Goal: Information Seeking & Learning: Learn about a topic

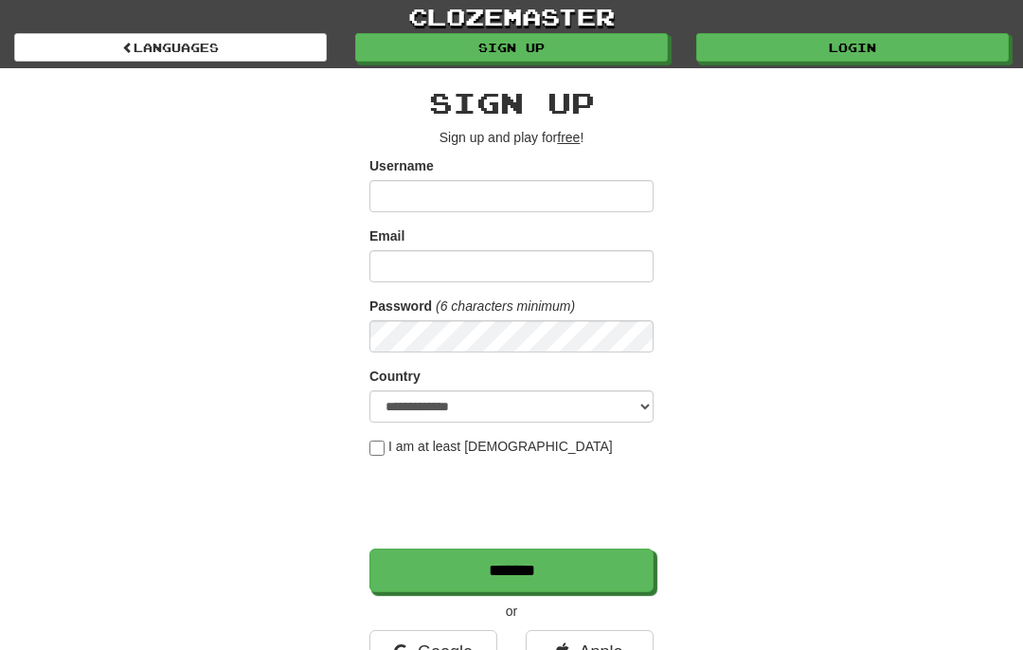
scroll to position [93, 0]
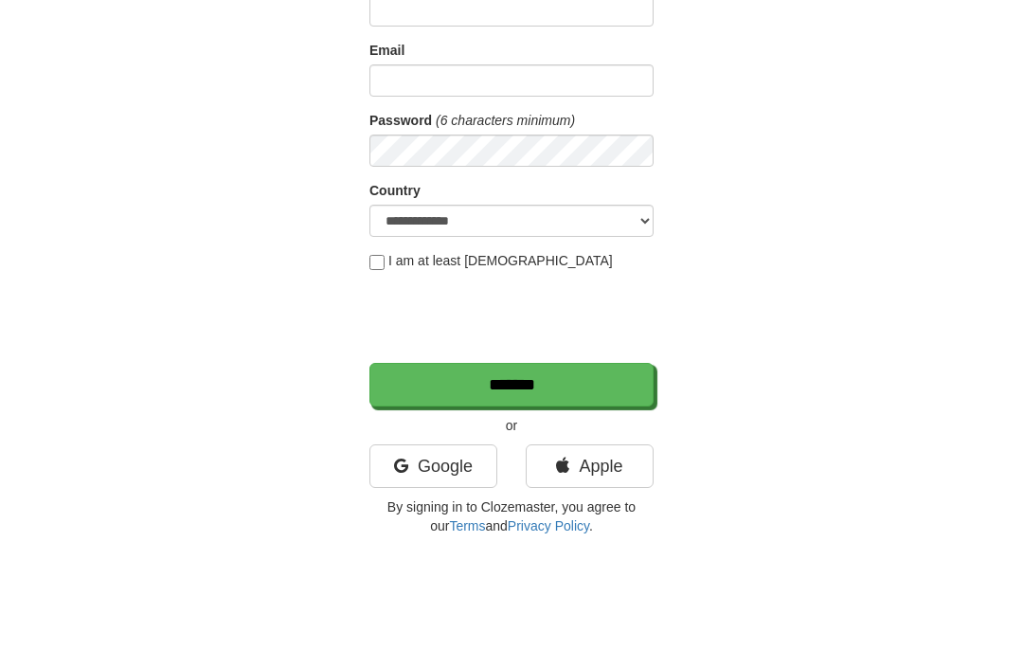
click at [780, 80] on div "**********" at bounding box center [511, 306] width 919 height 662
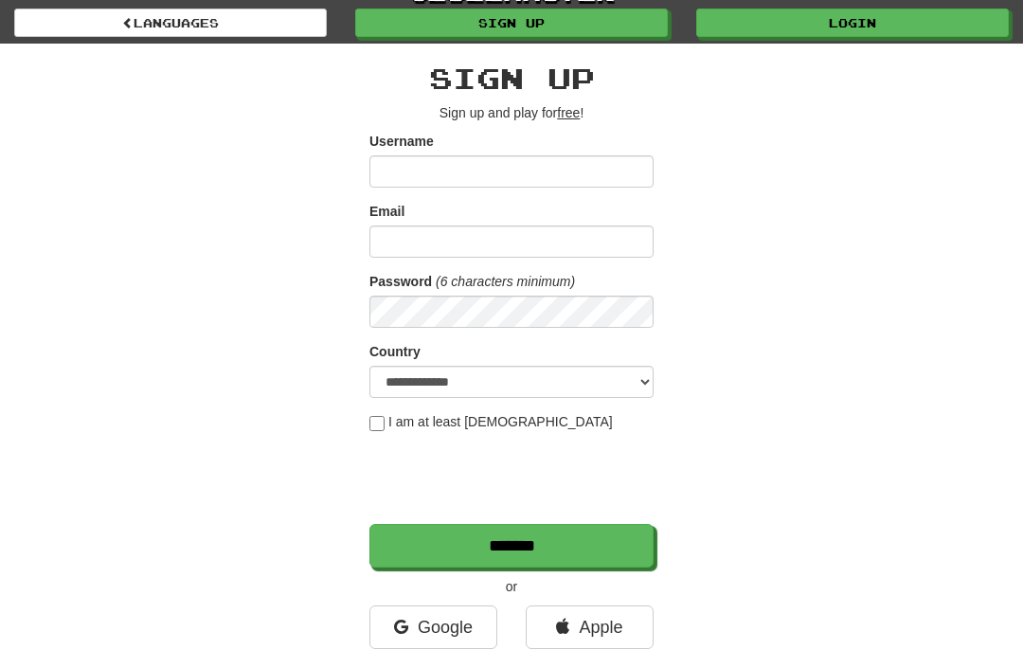
scroll to position [2, 0]
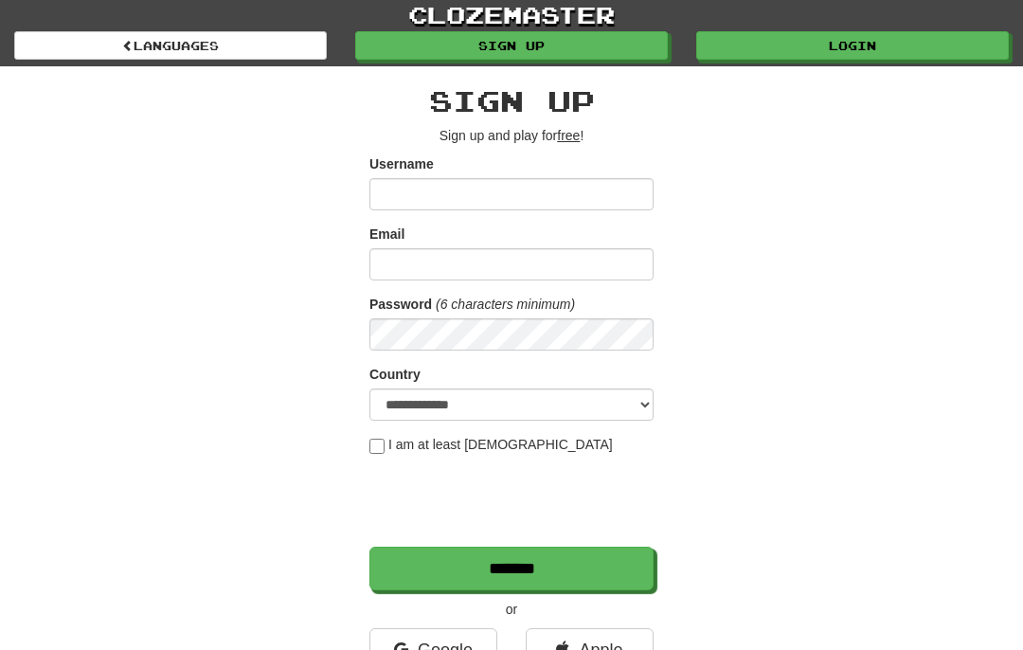
click at [855, 46] on link "Login" at bounding box center [852, 45] width 313 height 28
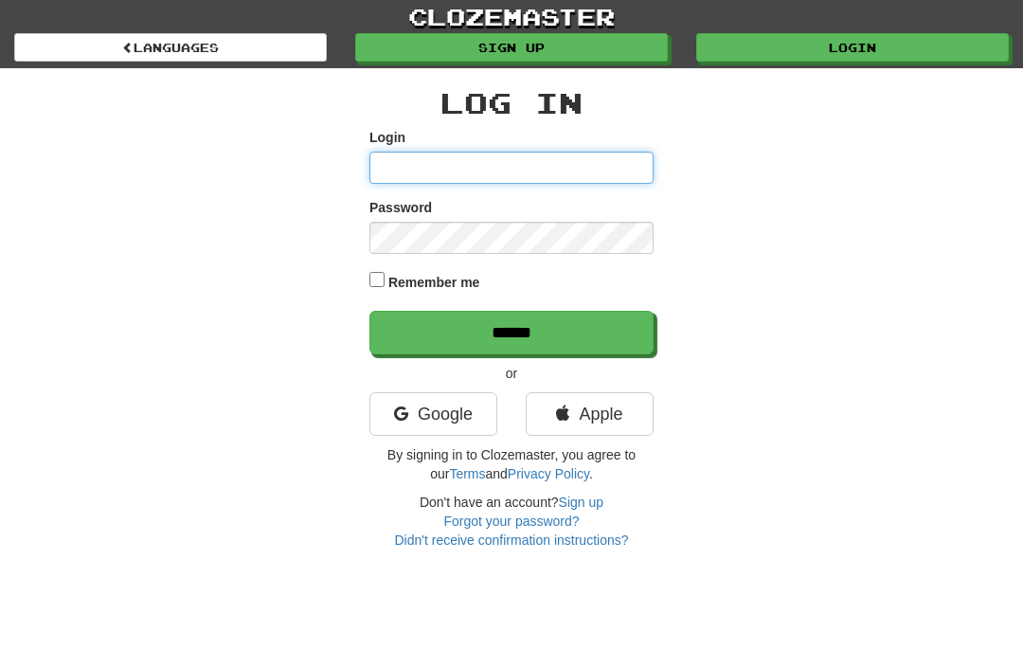
type input "**********"
click at [435, 288] on label "Remember me" at bounding box center [434, 282] width 92 height 19
click at [454, 339] on input "******" at bounding box center [511, 333] width 284 height 44
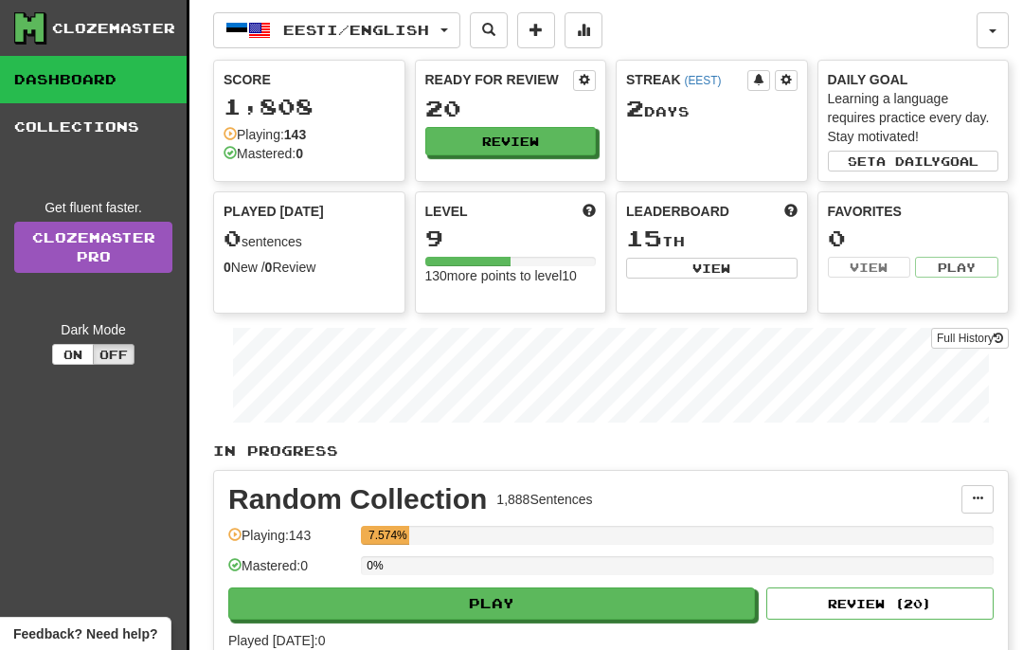
click at [538, 150] on button "Review" at bounding box center [510, 141] width 171 height 28
select select "**"
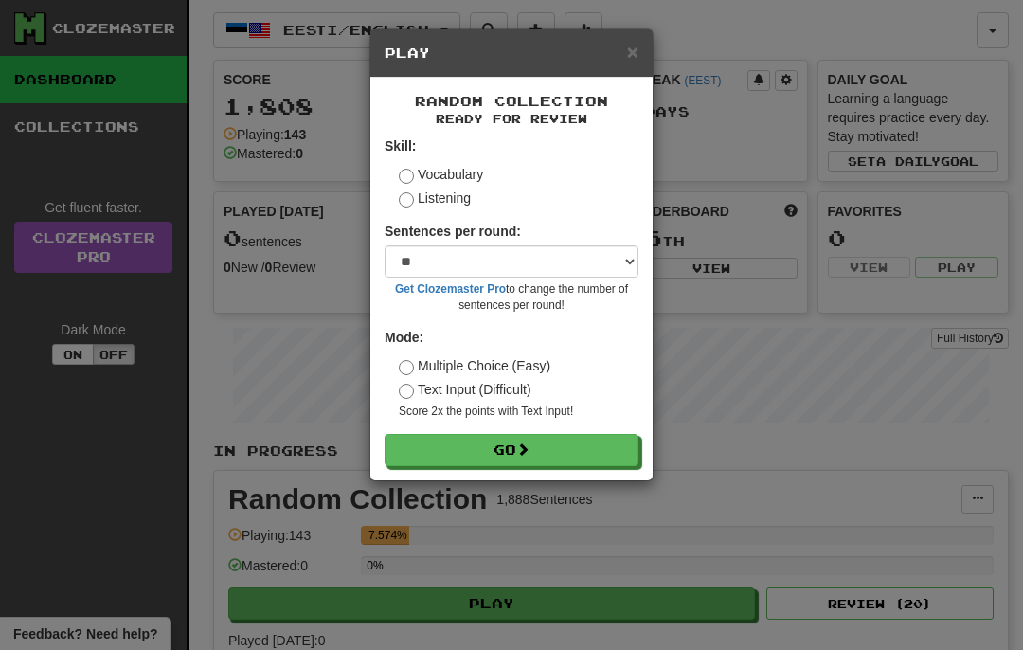
click at [571, 455] on button "Go" at bounding box center [512, 450] width 254 height 32
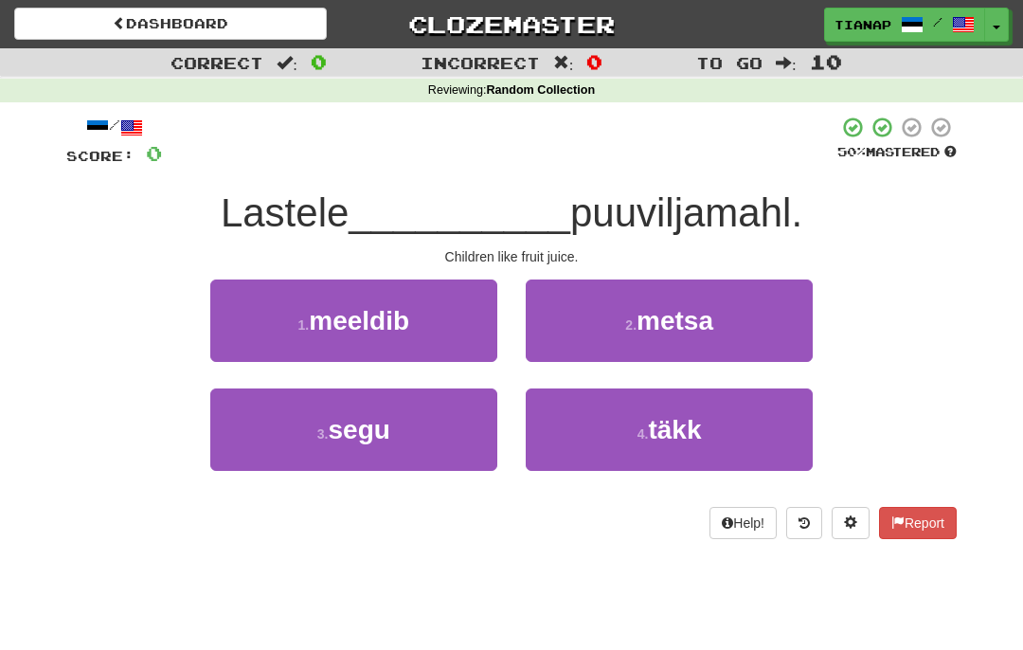
click at [455, 306] on button "1 . meeldib" at bounding box center [353, 320] width 287 height 82
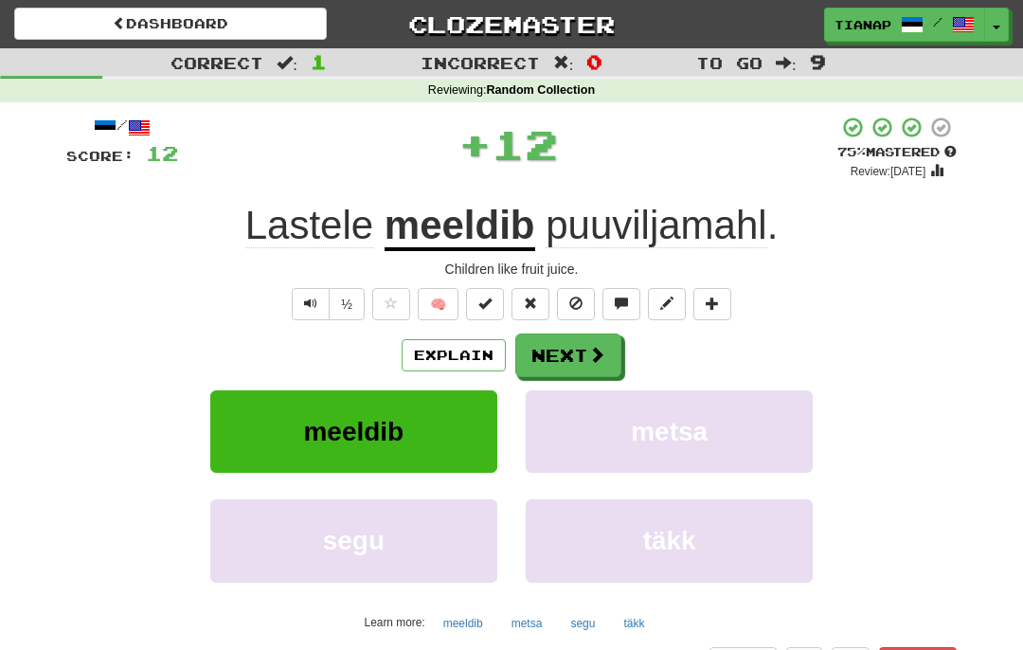
click at [598, 339] on button "Next" at bounding box center [568, 355] width 106 height 44
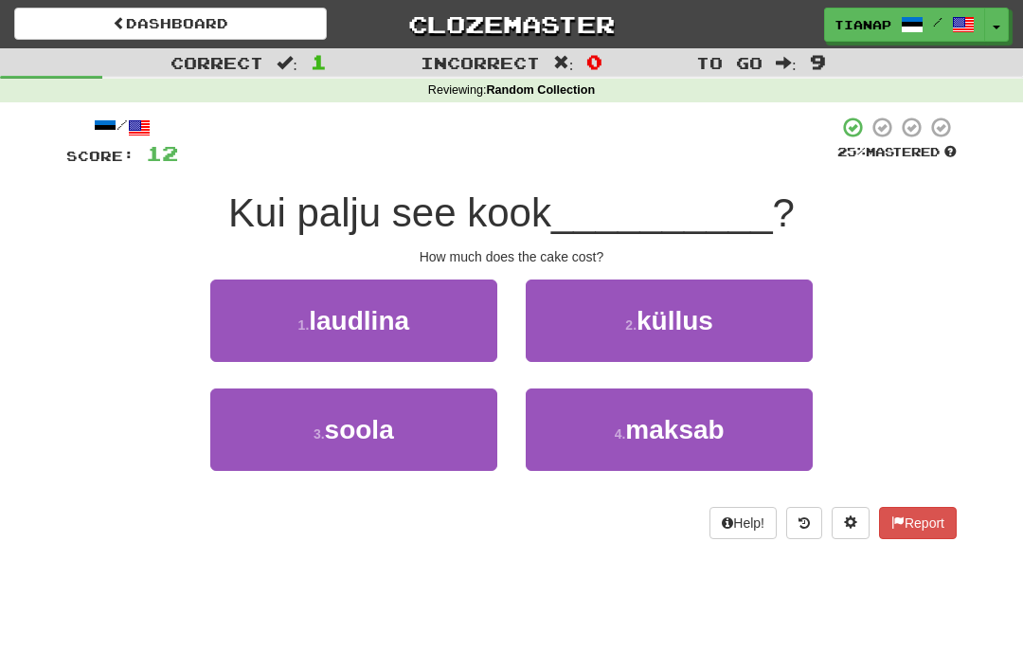
click at [744, 411] on button "4 . maksab" at bounding box center [669, 429] width 287 height 82
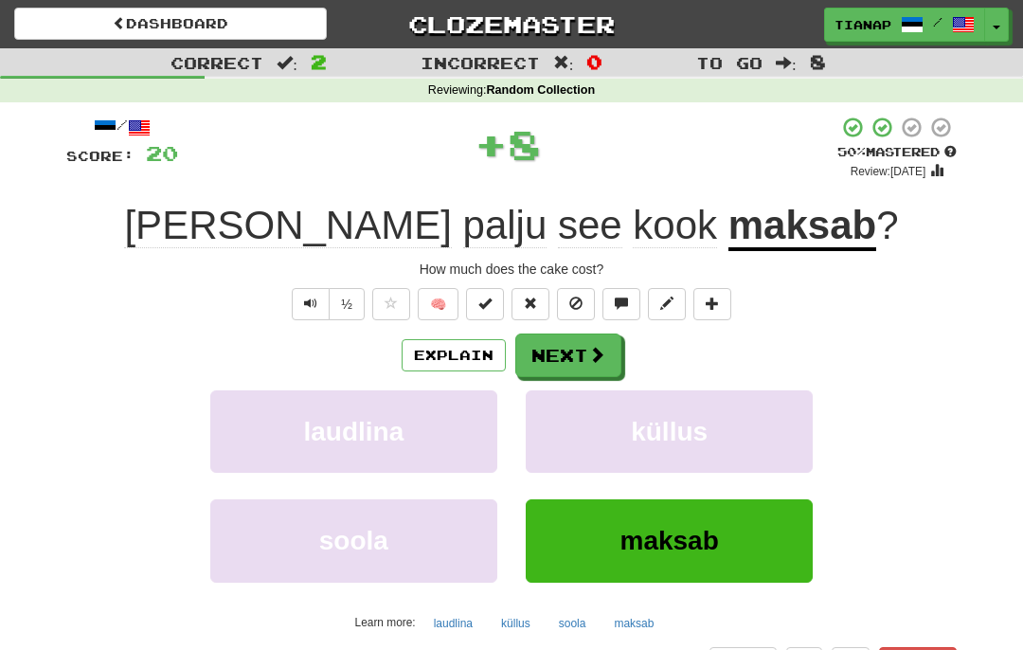
click at [608, 354] on button "Next" at bounding box center [568, 355] width 106 height 44
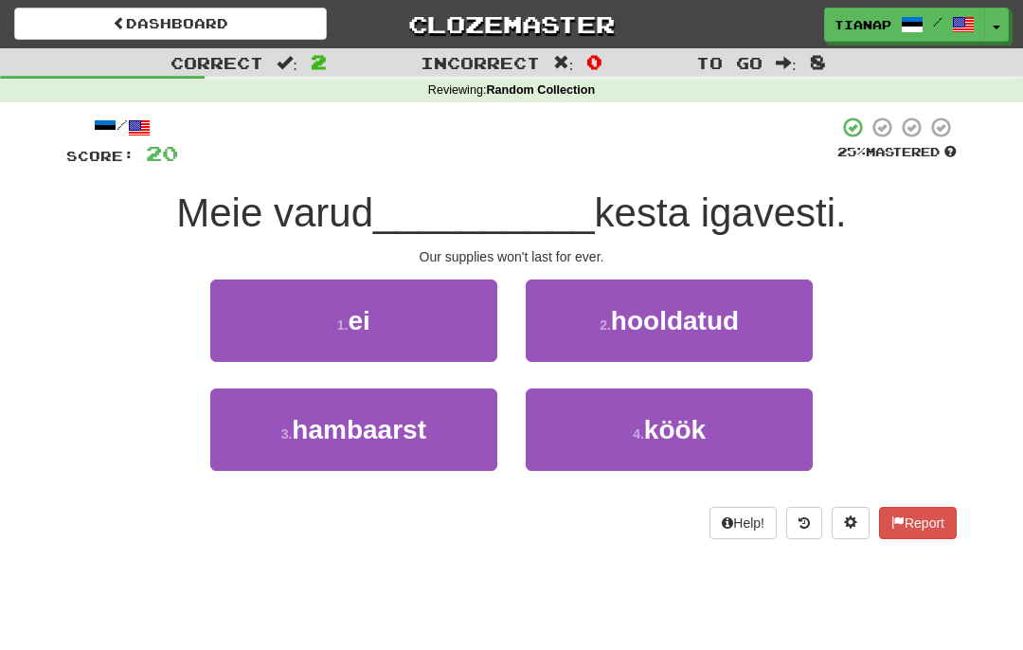
click at [434, 330] on button "1 . ei" at bounding box center [353, 320] width 287 height 82
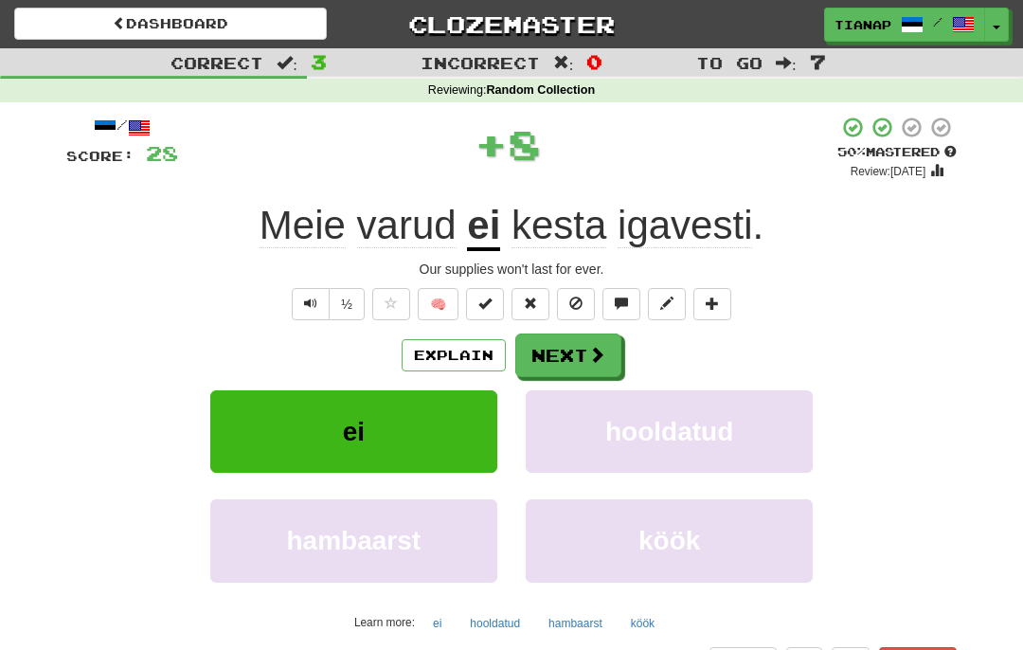
click at [582, 364] on button "Next" at bounding box center [568, 355] width 106 height 44
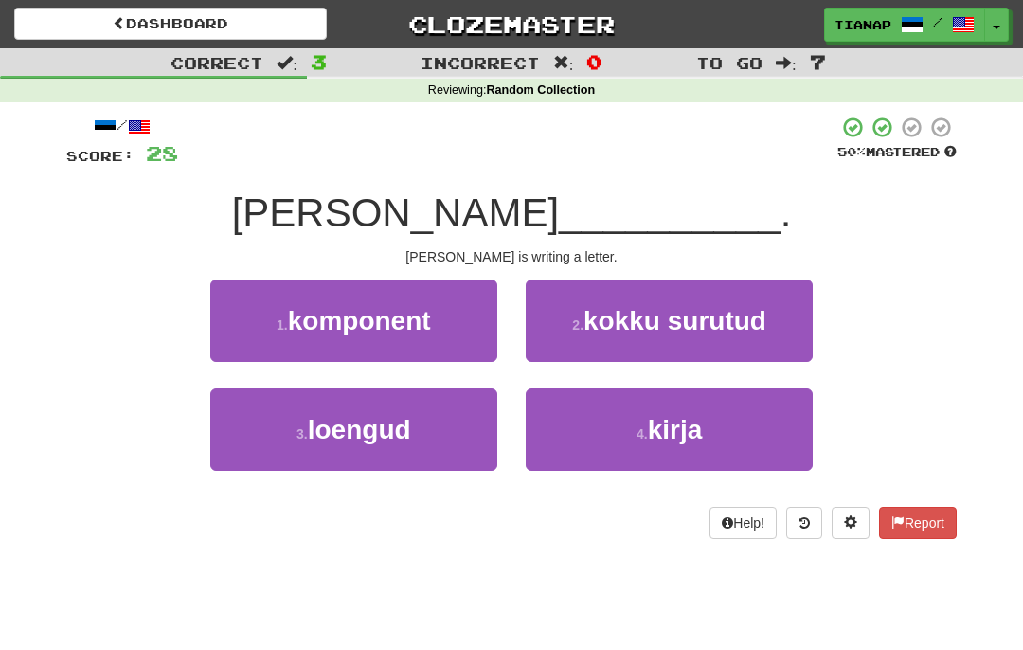
click at [731, 400] on button "4 . kirja" at bounding box center [669, 429] width 287 height 82
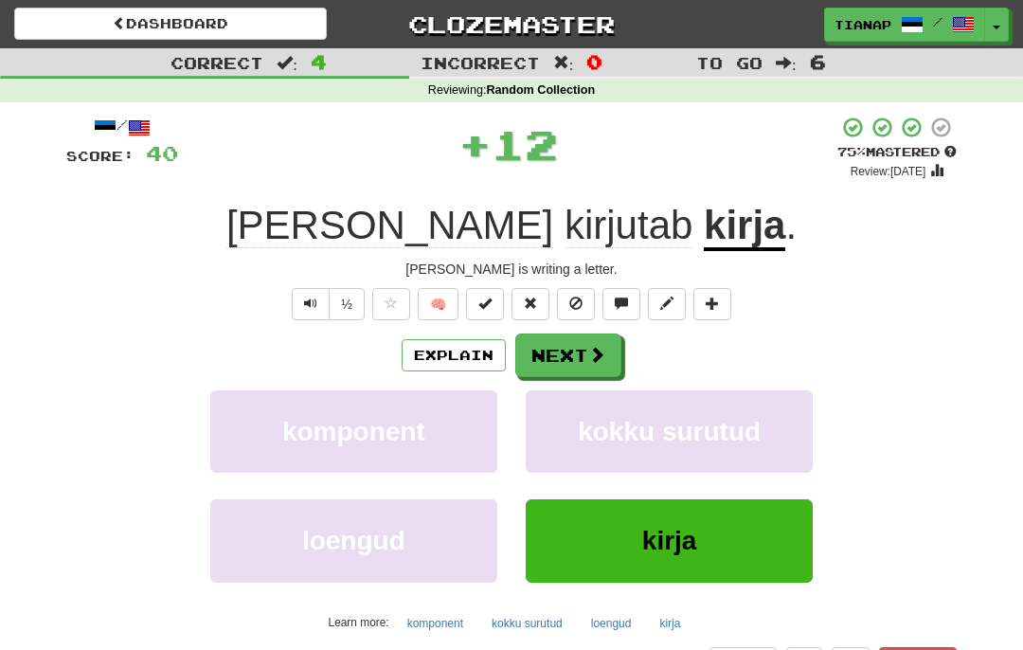
click at [546, 334] on button "Next" at bounding box center [568, 355] width 106 height 44
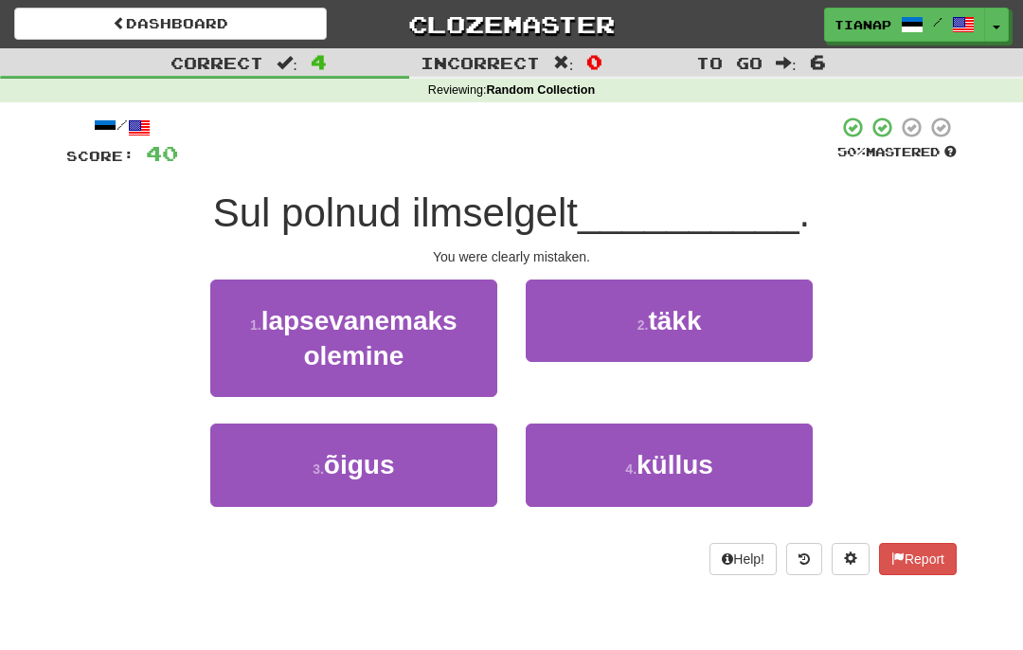
click at [422, 464] on button "3 . õigus" at bounding box center [353, 464] width 287 height 82
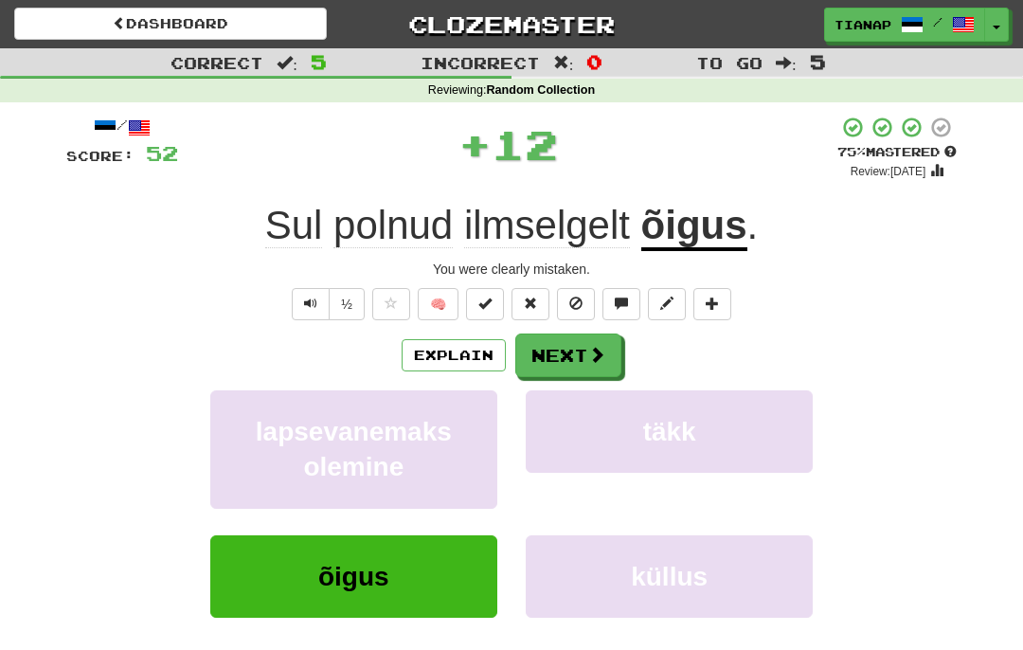
click at [582, 351] on button "Next" at bounding box center [568, 355] width 106 height 44
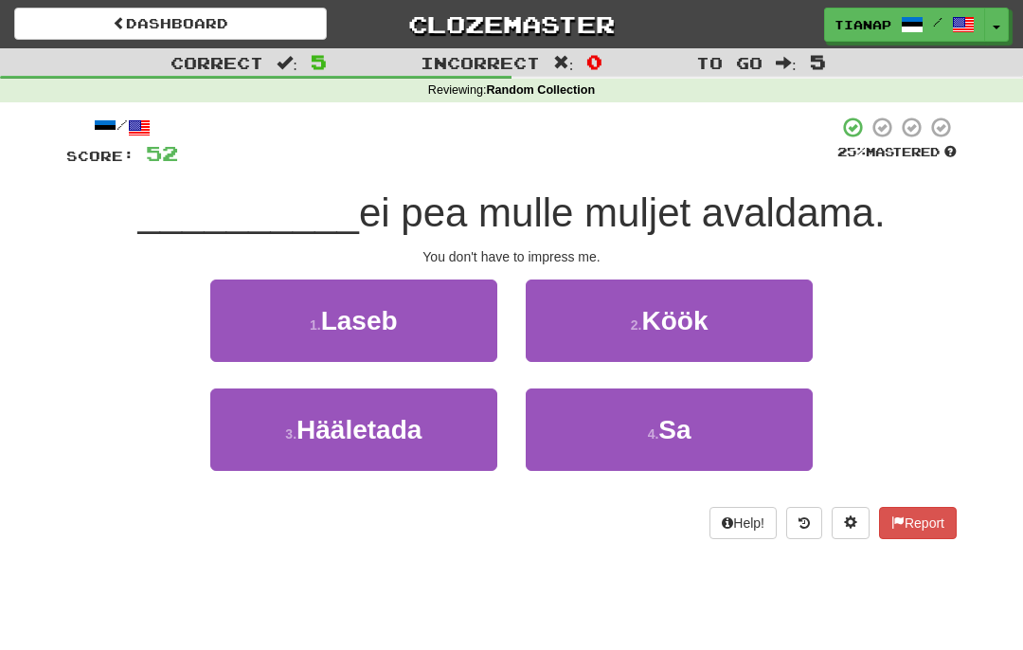
click at [764, 401] on button "4 . Sa" at bounding box center [669, 429] width 287 height 82
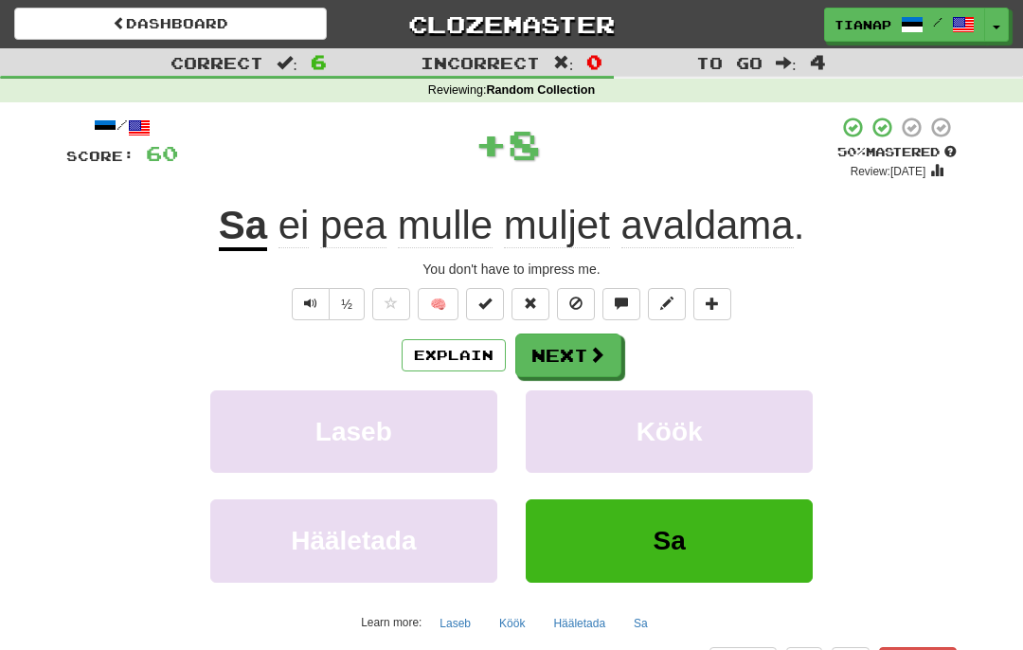
click at [617, 349] on button "Next" at bounding box center [568, 355] width 106 height 44
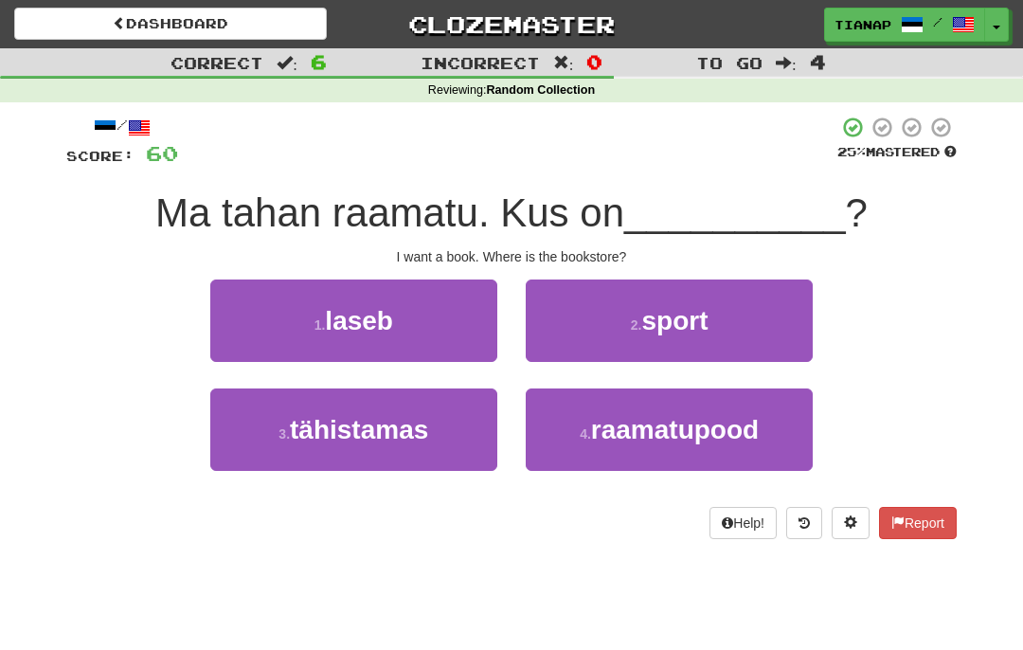
click at [739, 422] on span "raamatupood" at bounding box center [675, 429] width 168 height 29
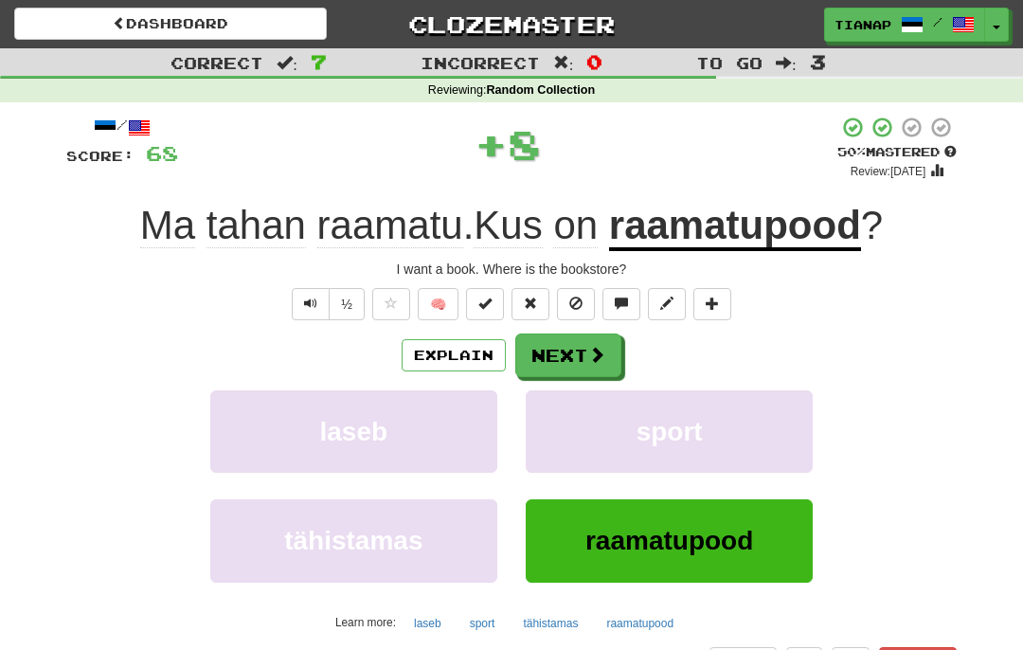
click at [600, 346] on span at bounding box center [596, 354] width 17 height 17
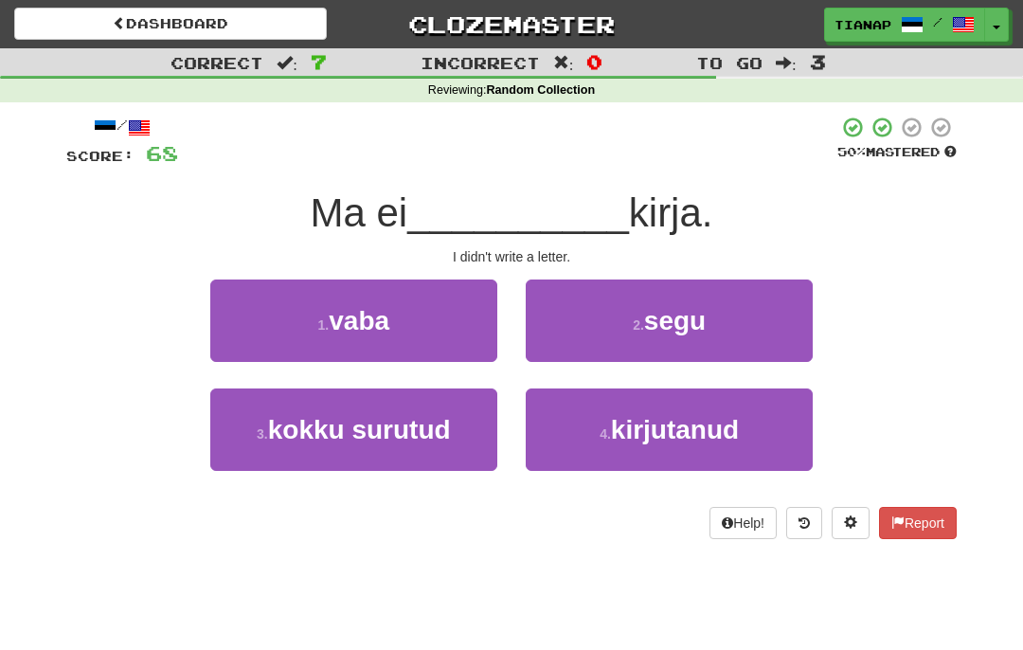
click at [749, 408] on button "4 . kirjutanud" at bounding box center [669, 429] width 287 height 82
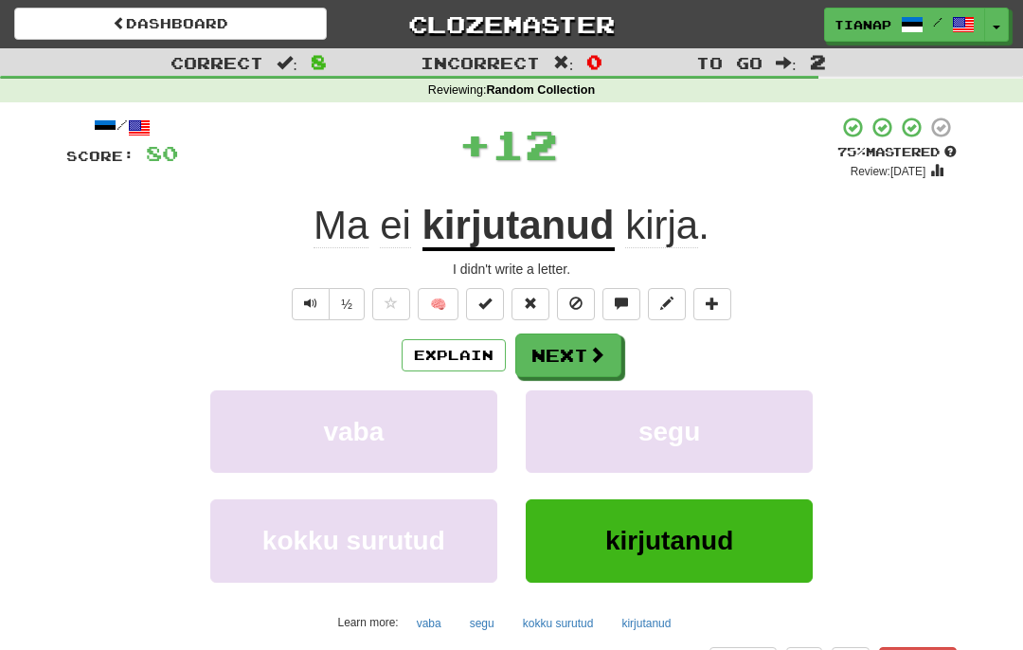
click at [598, 361] on span at bounding box center [596, 354] width 17 height 17
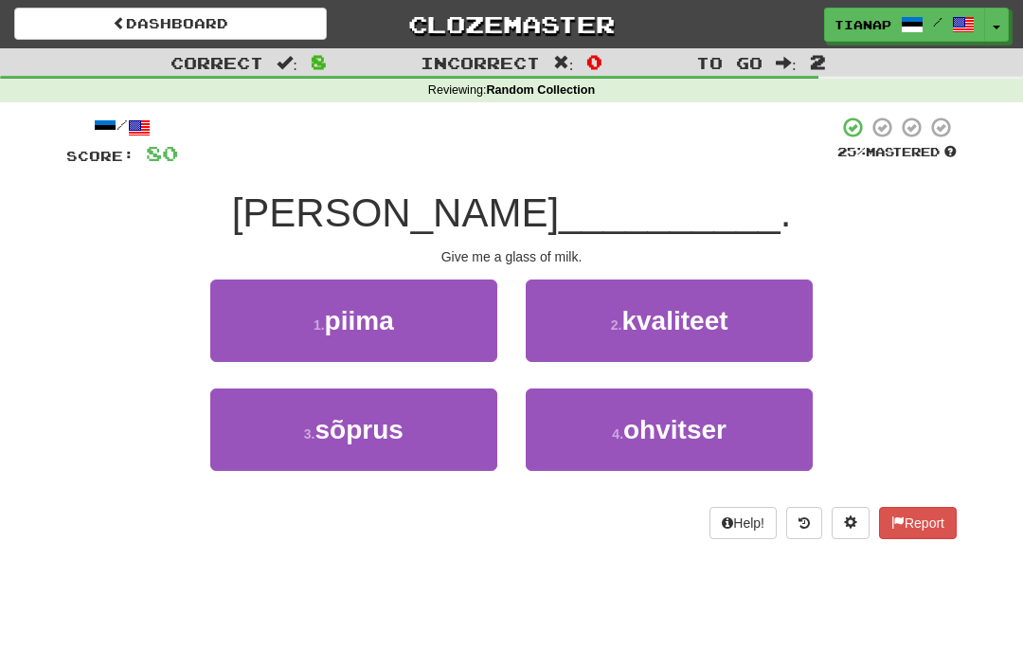
click at [448, 311] on button "1 . piima" at bounding box center [353, 320] width 287 height 82
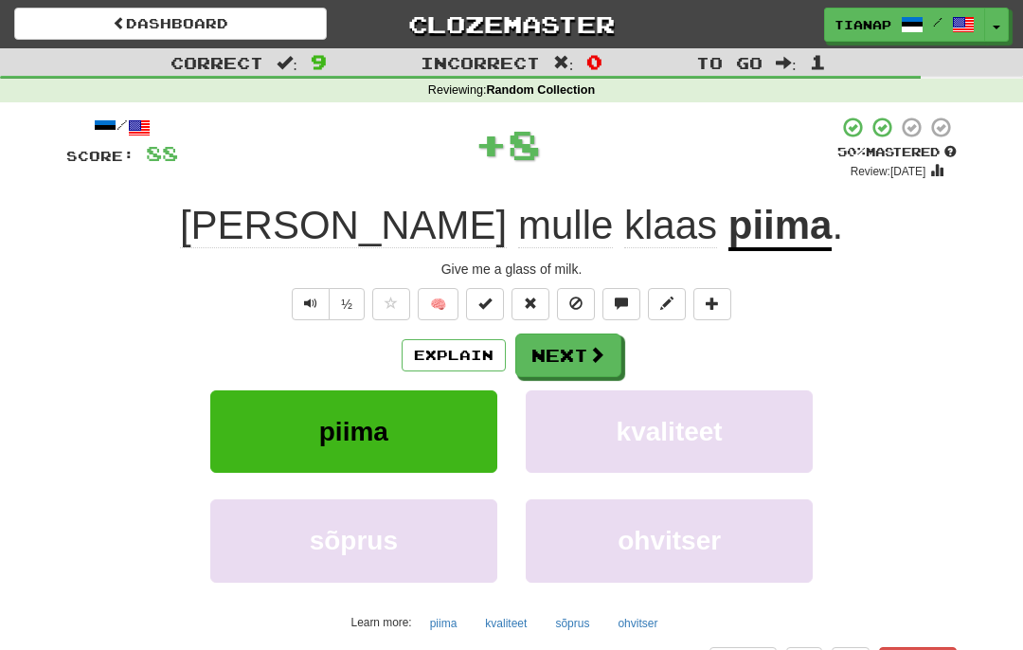
click at [591, 356] on span at bounding box center [596, 354] width 17 height 17
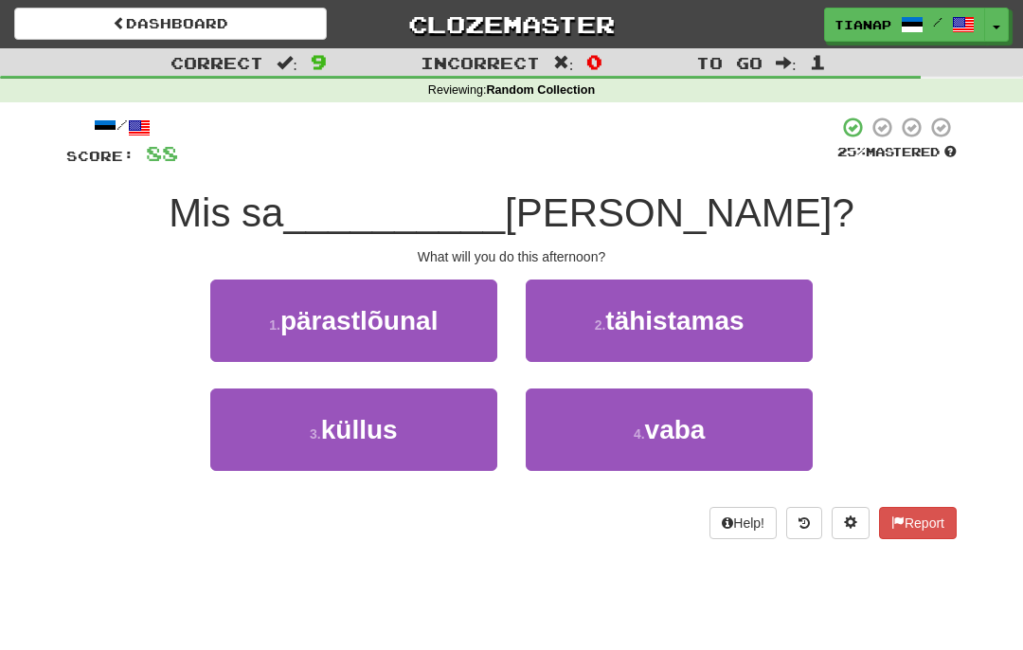
click at [470, 311] on button "1 . pärastlõunal" at bounding box center [353, 320] width 287 height 82
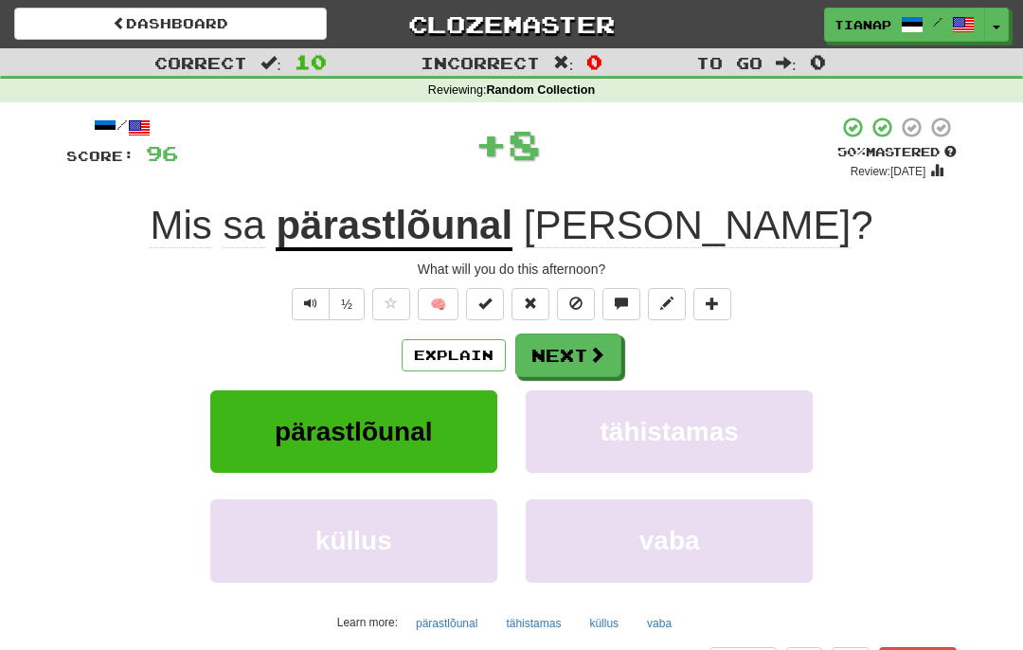
click at [594, 333] on button "Next" at bounding box center [568, 355] width 106 height 44
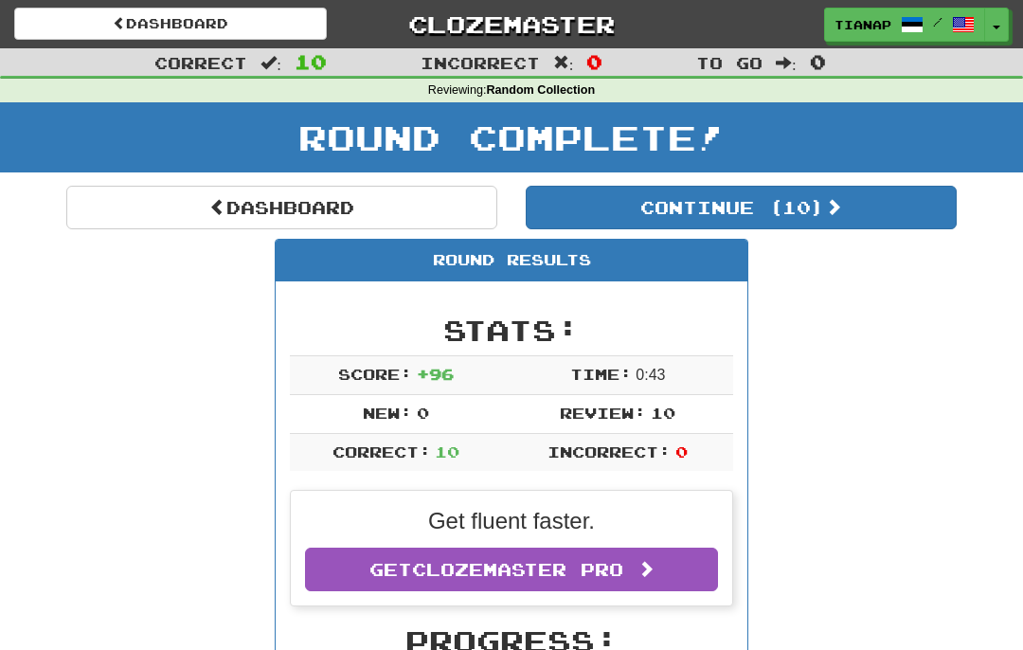
scroll to position [35, 0]
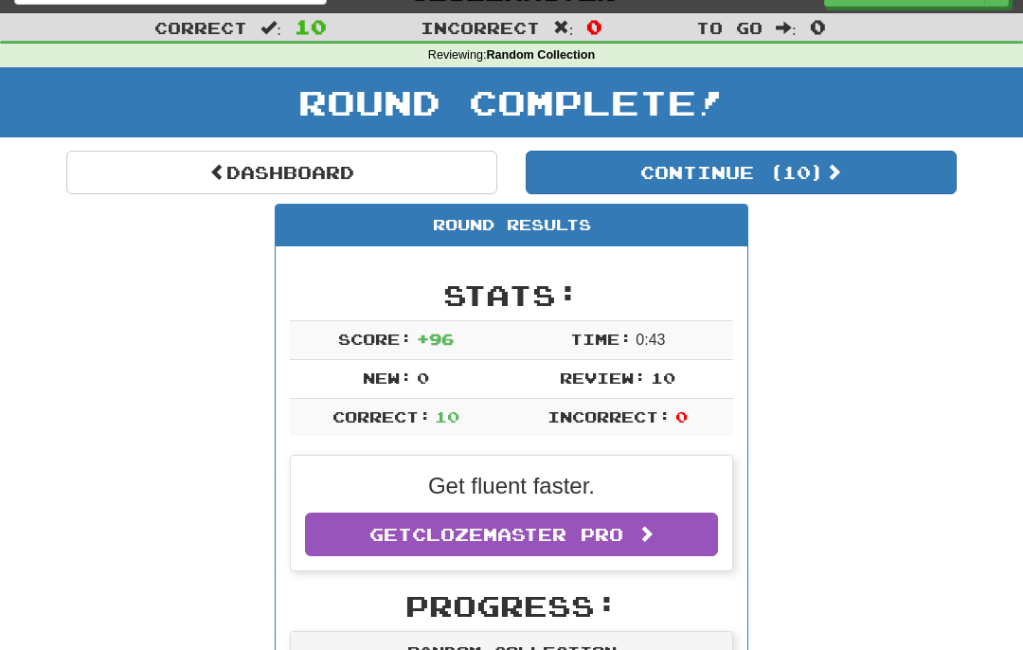
click at [805, 180] on button "Continue ( 10 )" at bounding box center [741, 173] width 431 height 44
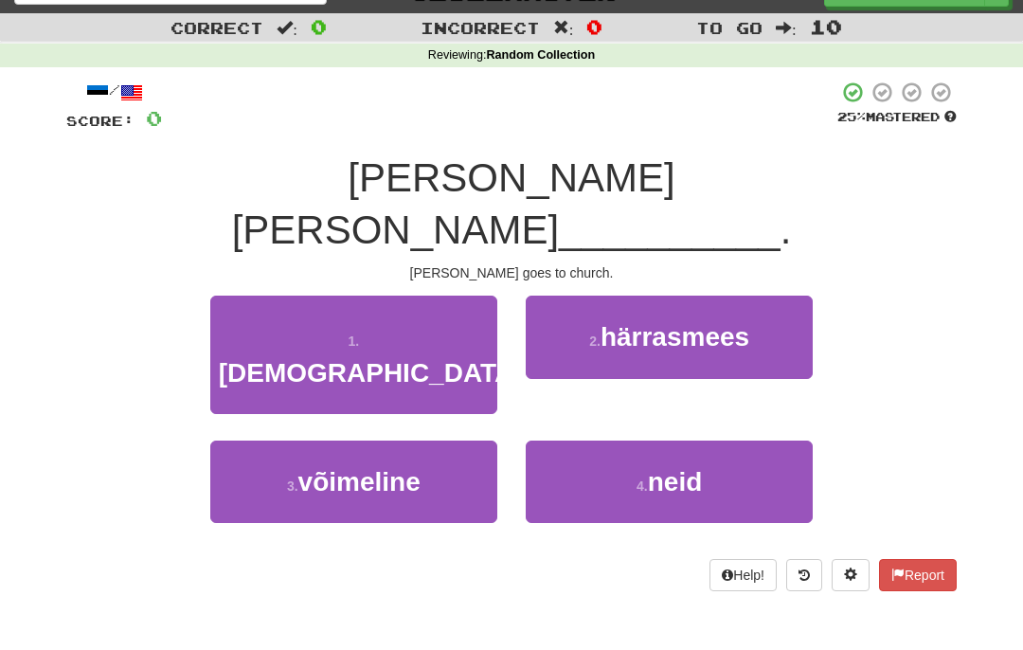
click at [463, 295] on button "1 . kirikus" at bounding box center [353, 354] width 287 height 118
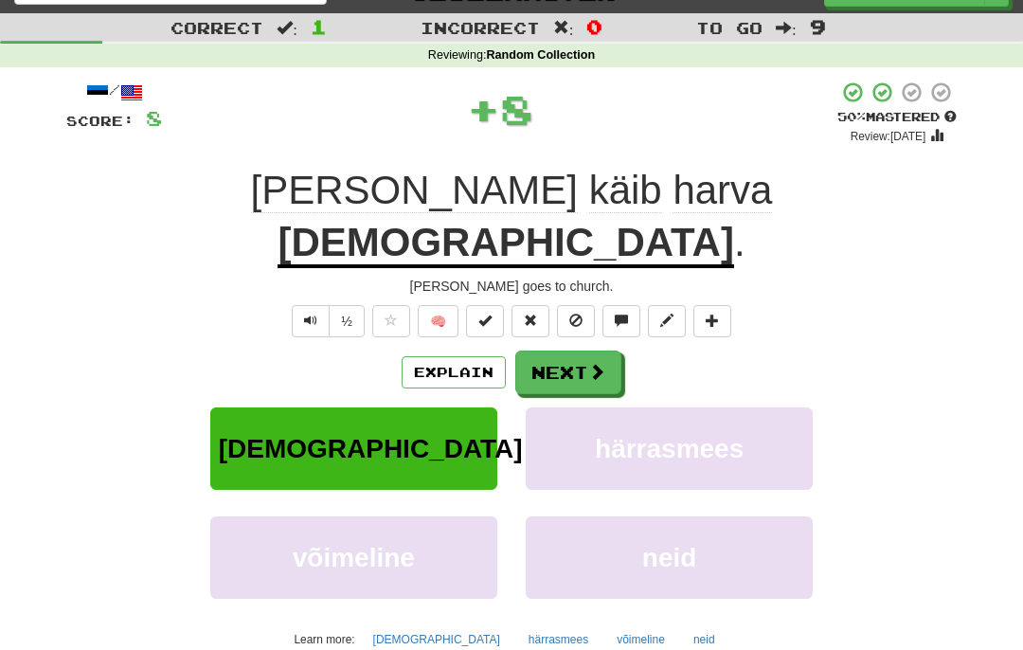
click at [609, 350] on button "Next" at bounding box center [568, 372] width 106 height 44
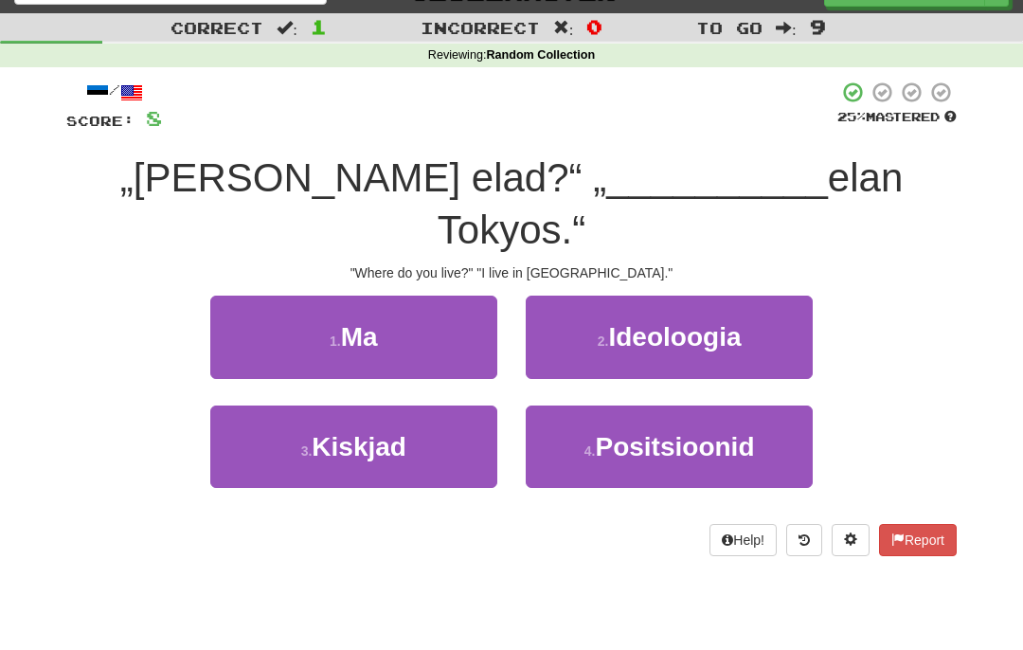
click at [466, 297] on button "1 . Ma" at bounding box center [353, 336] width 287 height 82
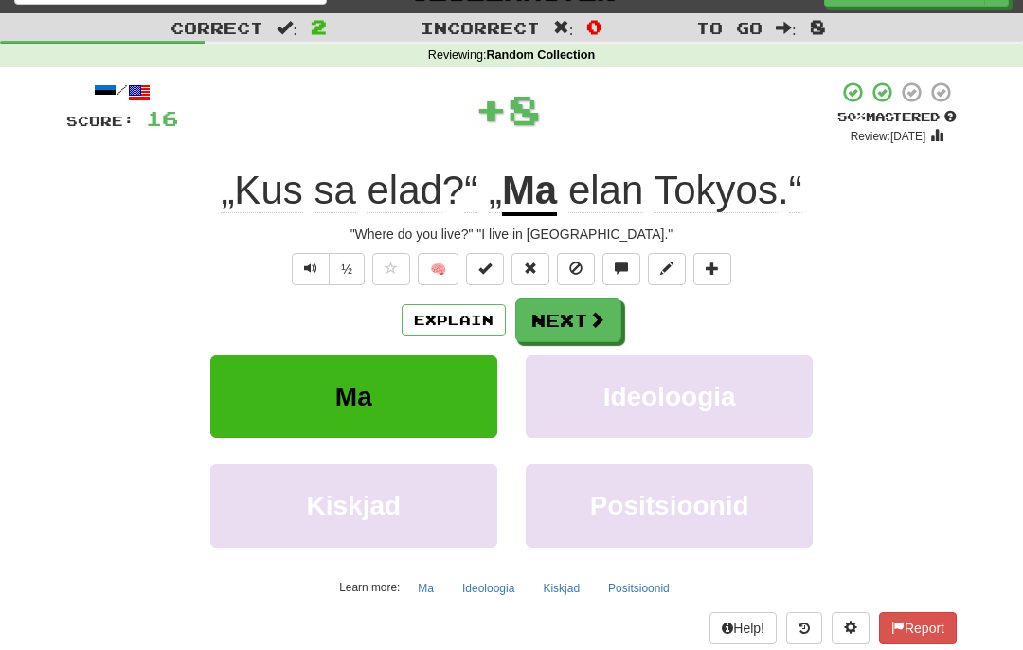
click at [596, 313] on span at bounding box center [596, 319] width 17 height 17
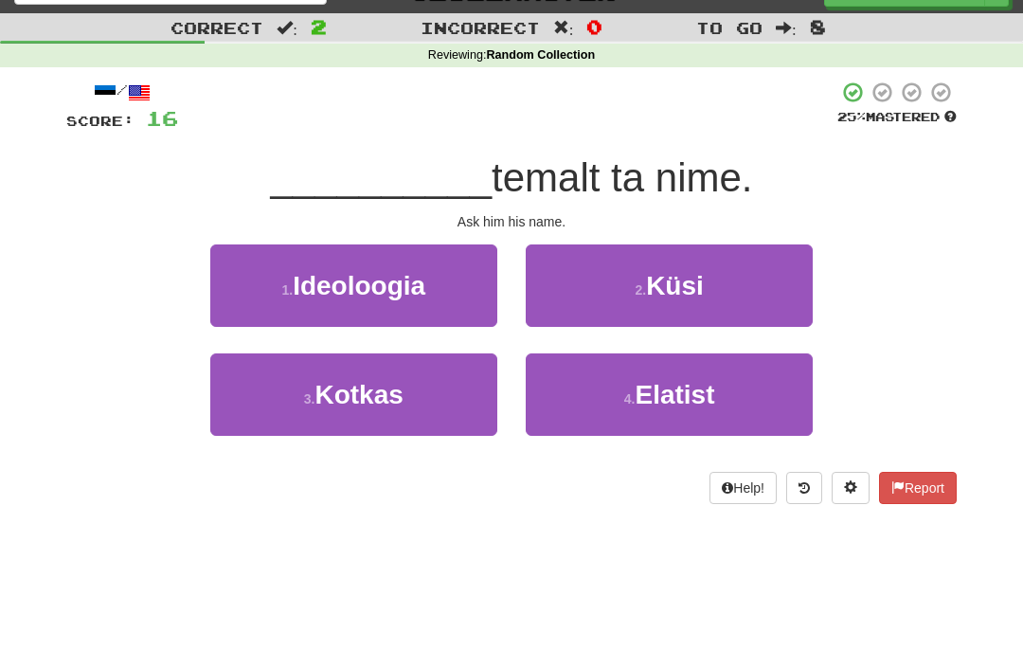
click at [734, 304] on button "2 . Küsi" at bounding box center [669, 285] width 287 height 82
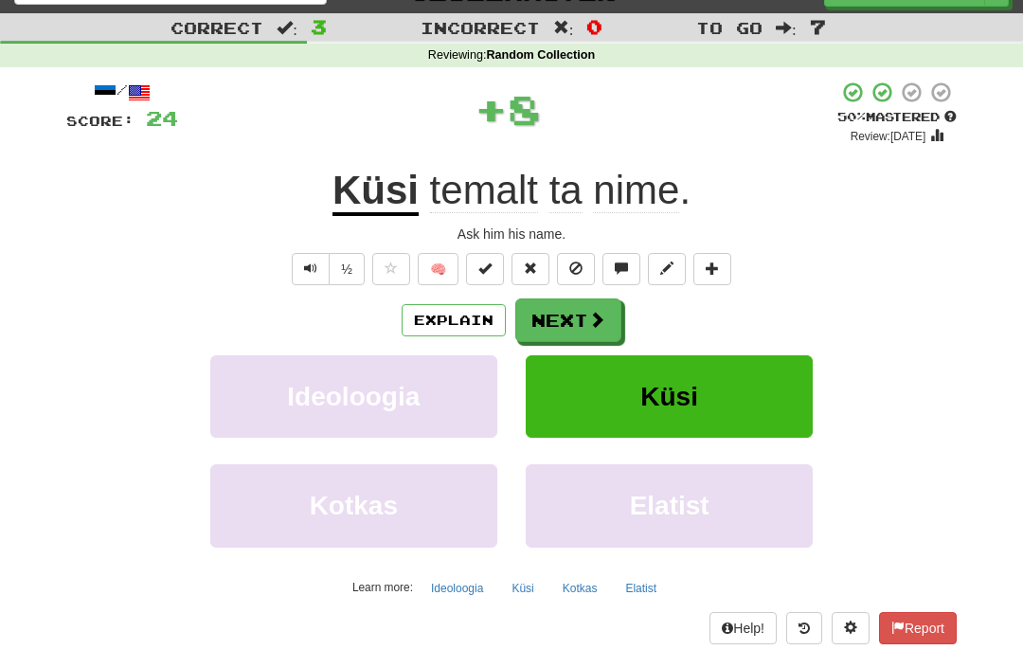
click at [591, 311] on span at bounding box center [596, 319] width 17 height 17
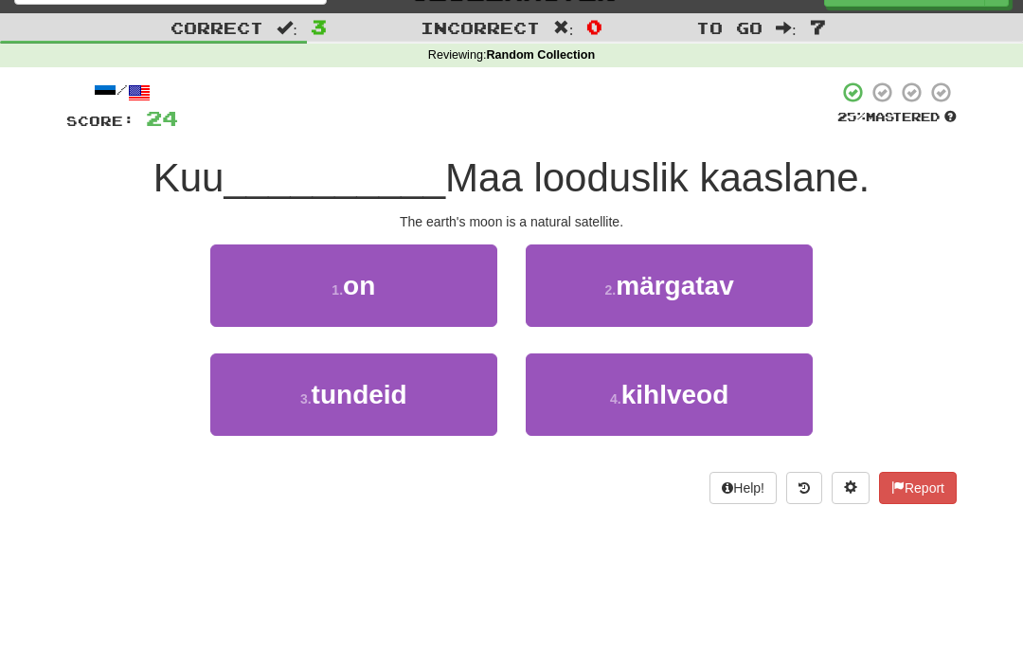
click at [457, 297] on button "1 . on" at bounding box center [353, 285] width 287 height 82
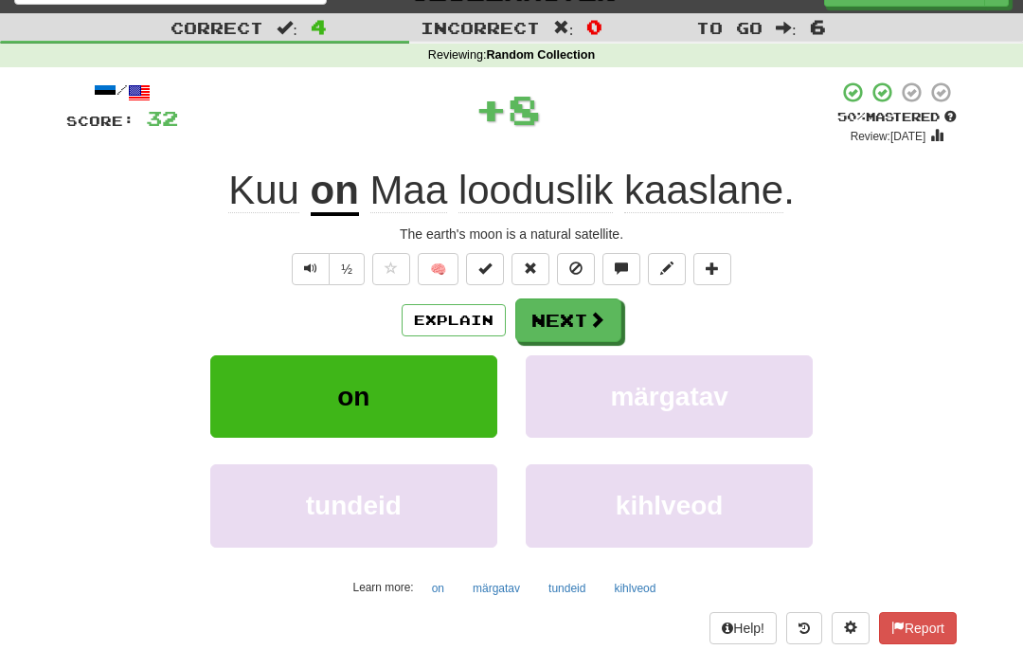
click at [575, 318] on button "Next" at bounding box center [568, 320] width 106 height 44
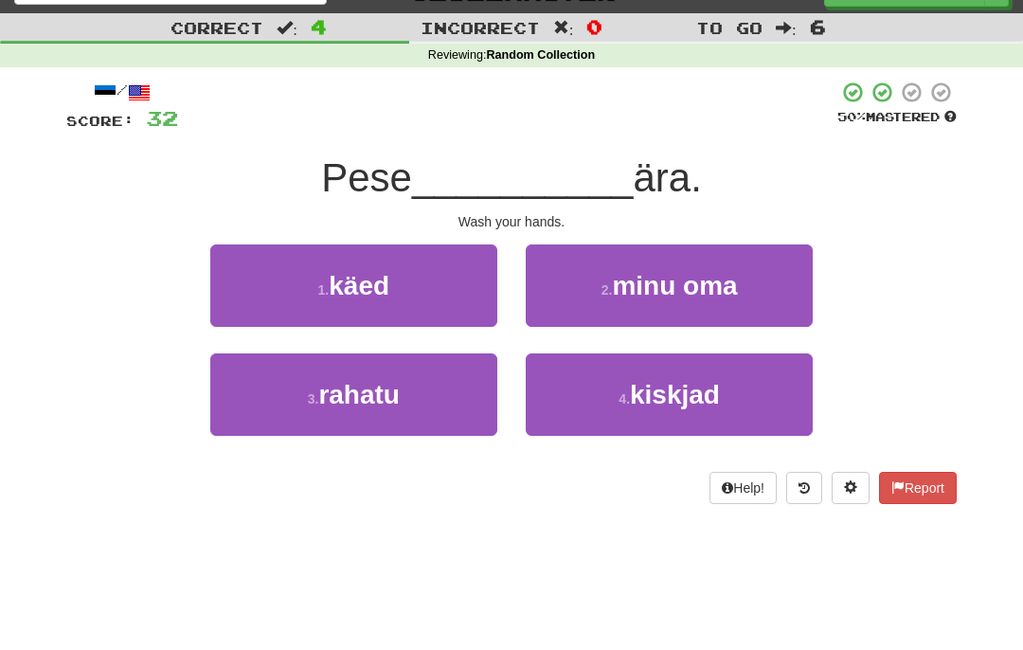
click at [474, 290] on button "1 . käed" at bounding box center [353, 285] width 287 height 82
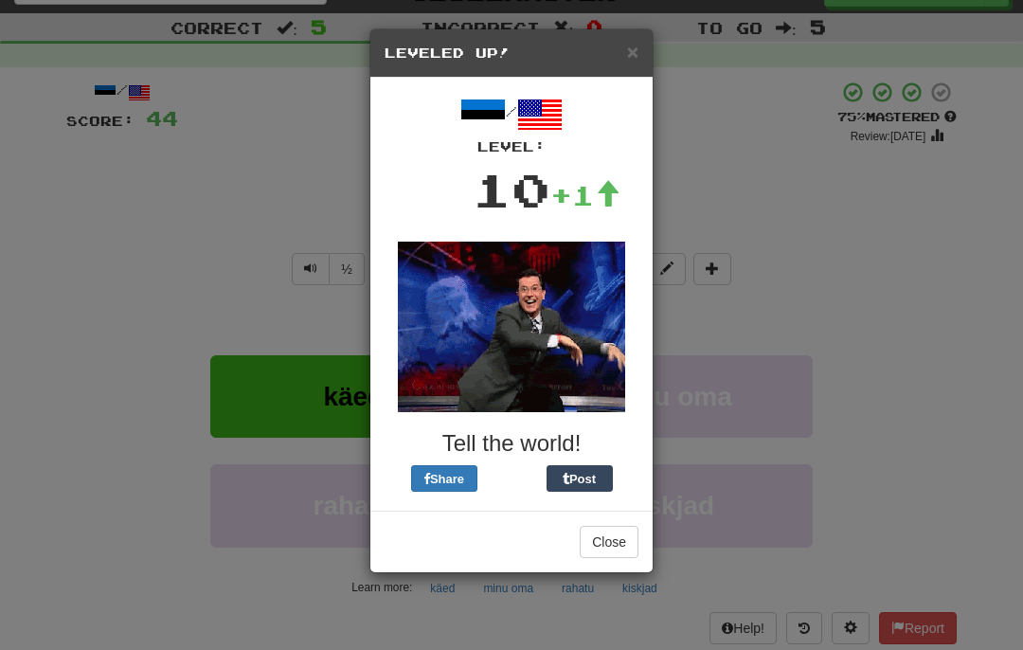
click at [609, 540] on button "Close" at bounding box center [609, 542] width 59 height 32
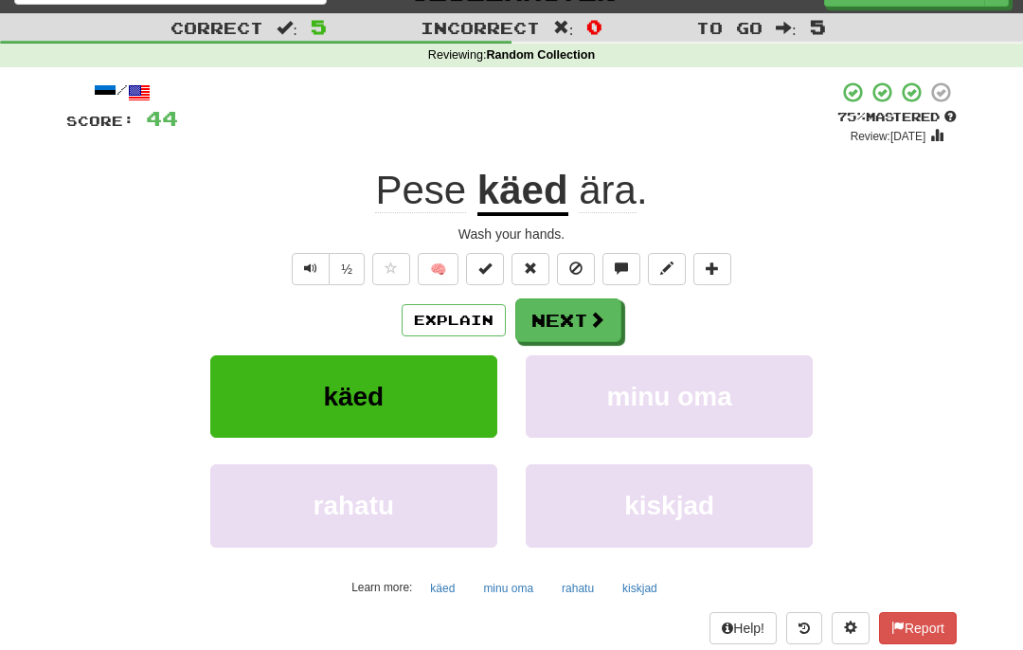
click at [581, 324] on button "Next" at bounding box center [568, 320] width 106 height 44
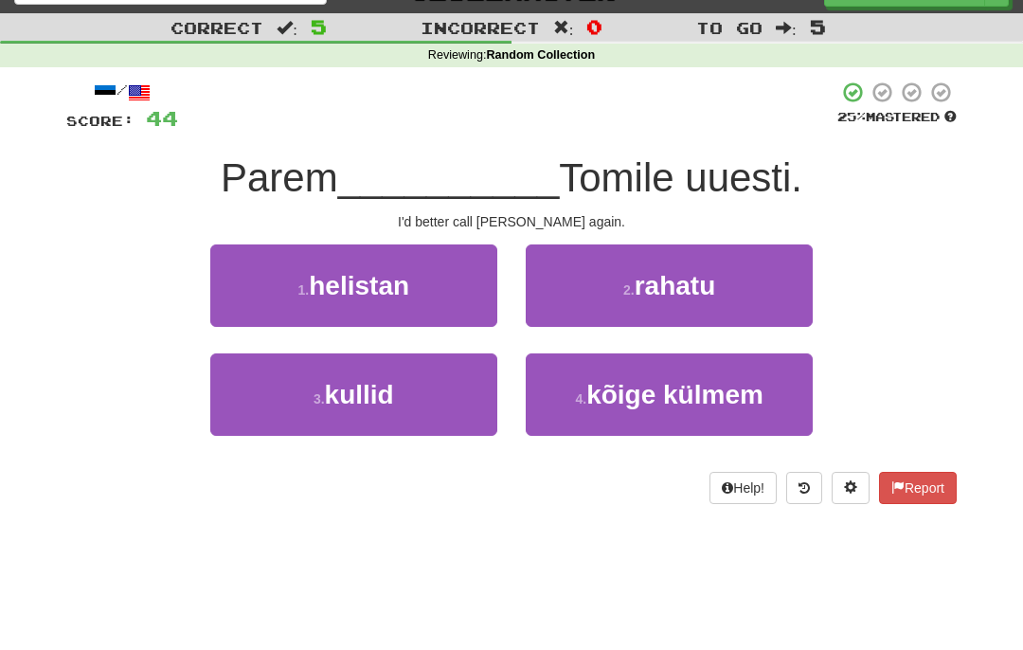
click at [474, 284] on button "1 . helistan" at bounding box center [353, 285] width 287 height 82
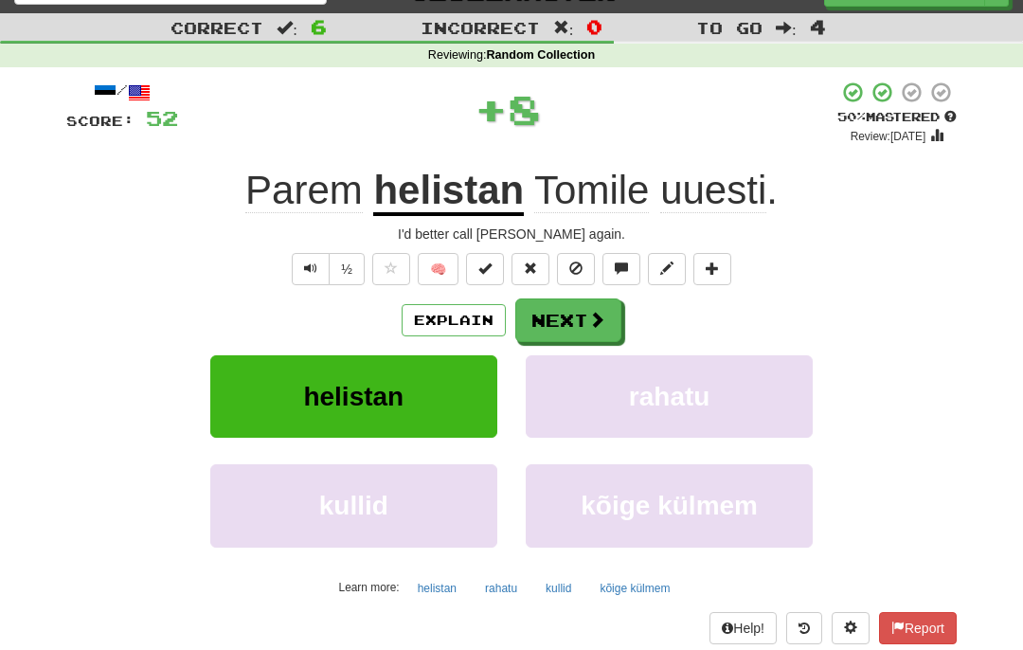
click at [588, 327] on span at bounding box center [596, 319] width 17 height 17
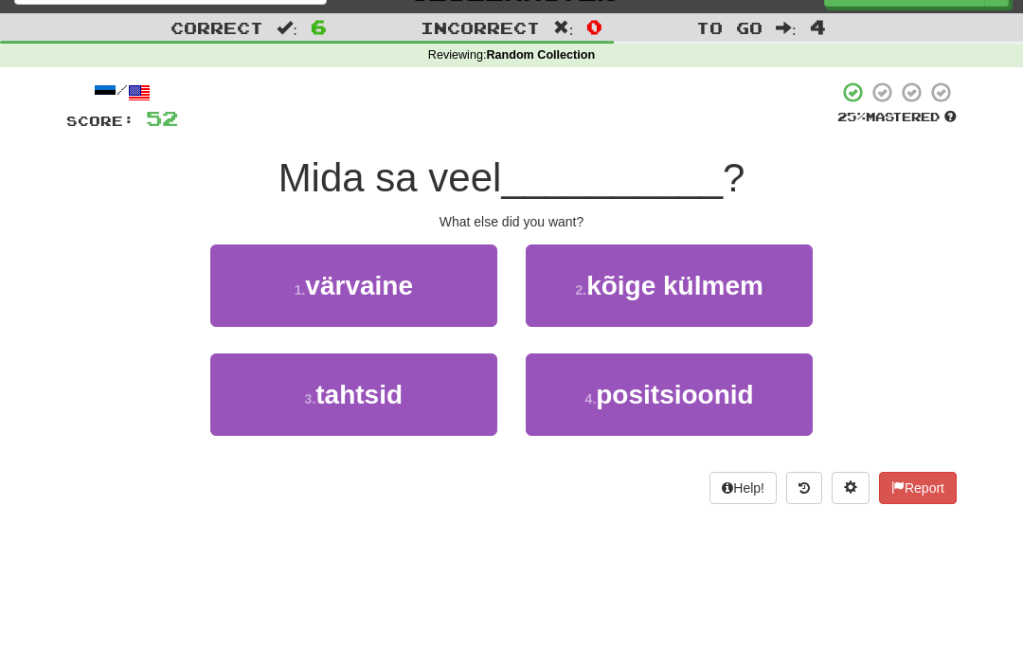
click at [437, 394] on button "3 . tahtsid" at bounding box center [353, 394] width 287 height 82
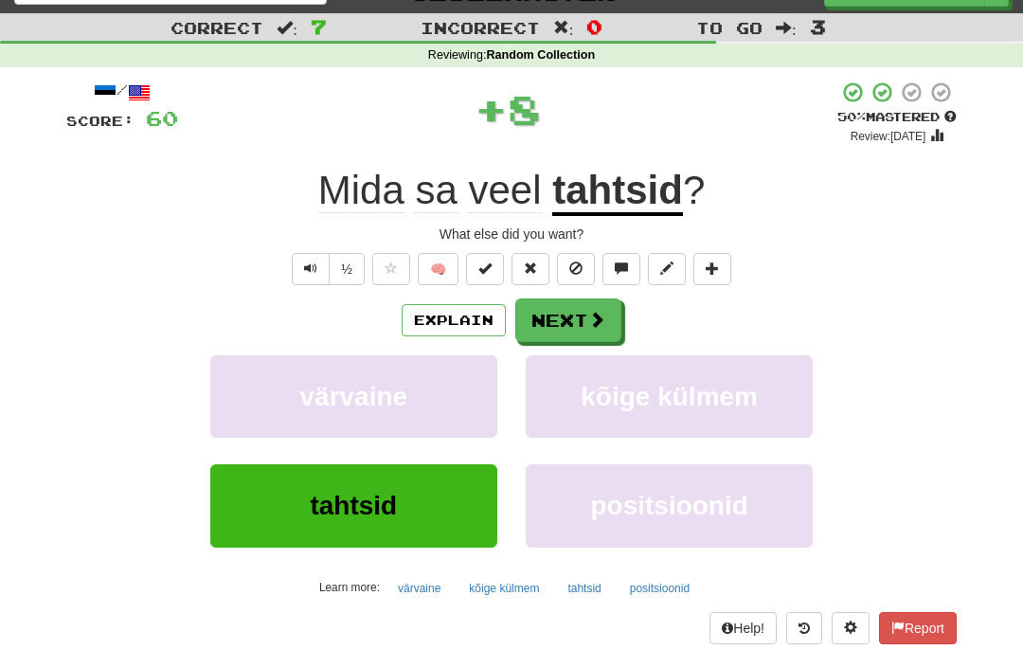
click at [588, 316] on span at bounding box center [596, 319] width 17 height 17
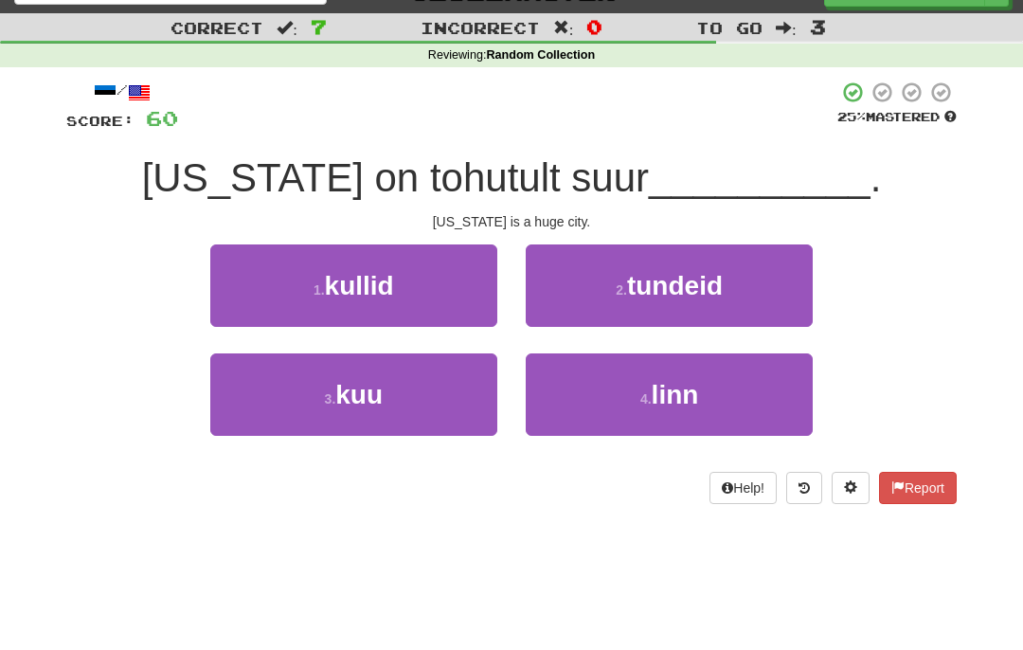
click at [704, 380] on button "4 . linn" at bounding box center [669, 394] width 287 height 82
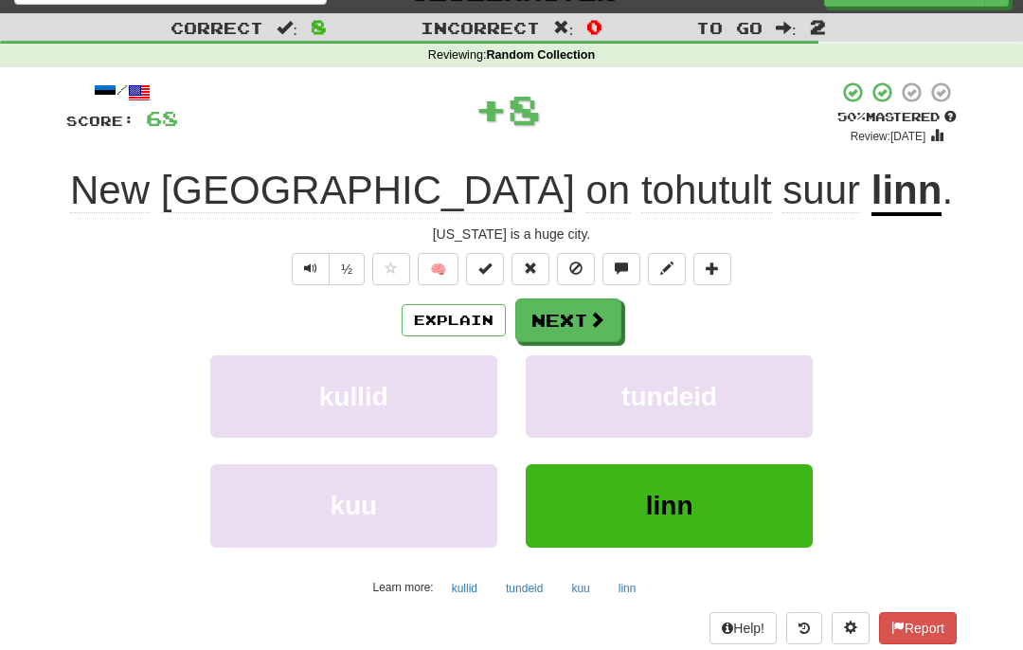
click at [600, 315] on span at bounding box center [596, 319] width 17 height 17
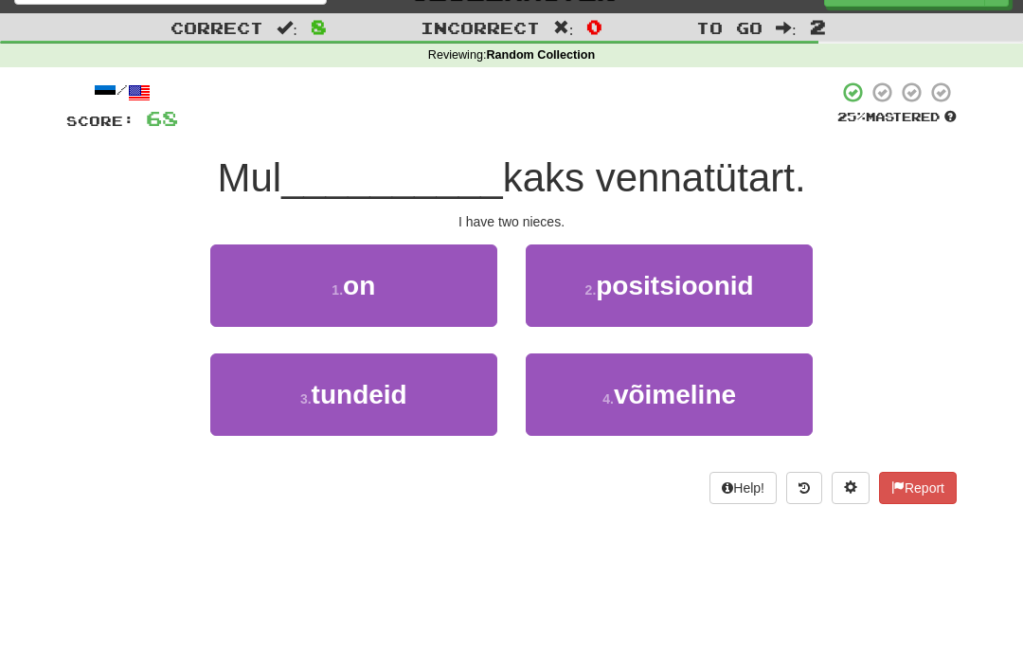
click at [472, 290] on button "1 . on" at bounding box center [353, 285] width 287 height 82
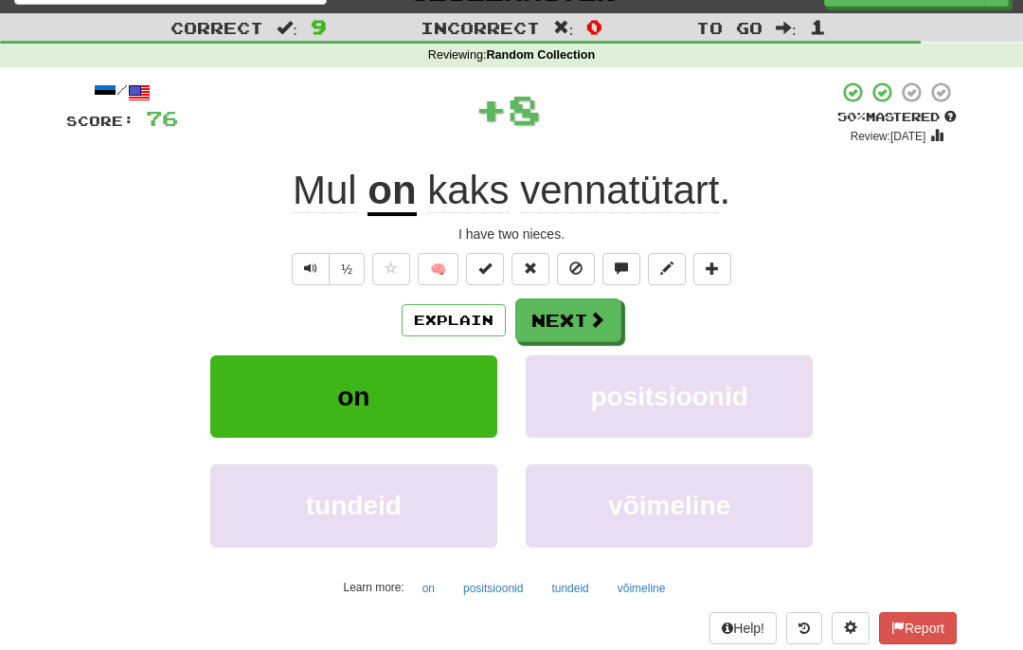
click at [589, 320] on span at bounding box center [596, 319] width 17 height 17
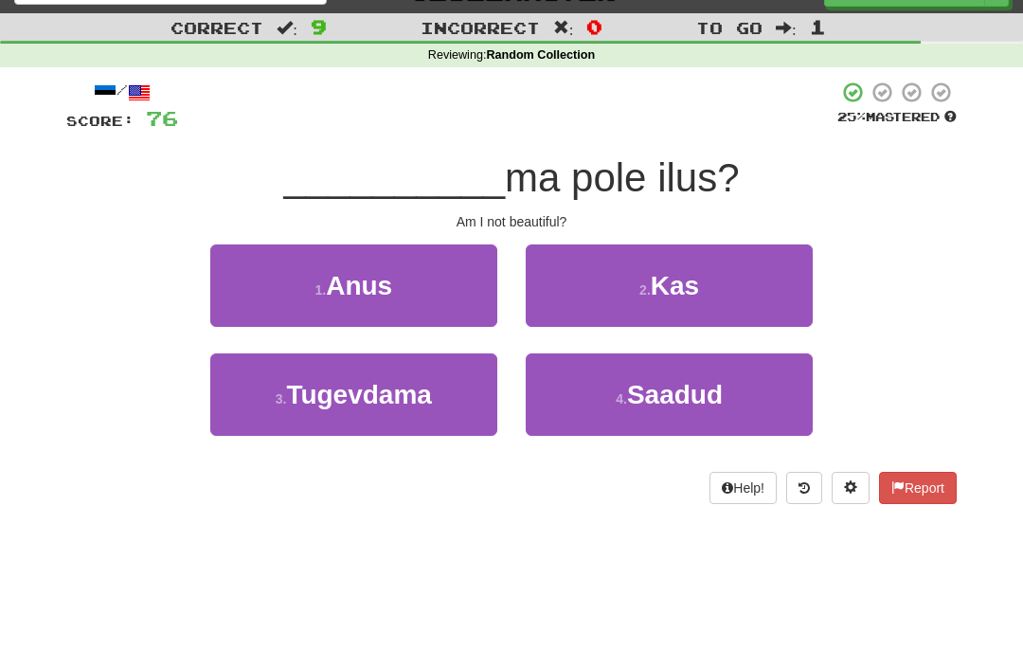
click at [739, 298] on button "2 . Kas" at bounding box center [669, 285] width 287 height 82
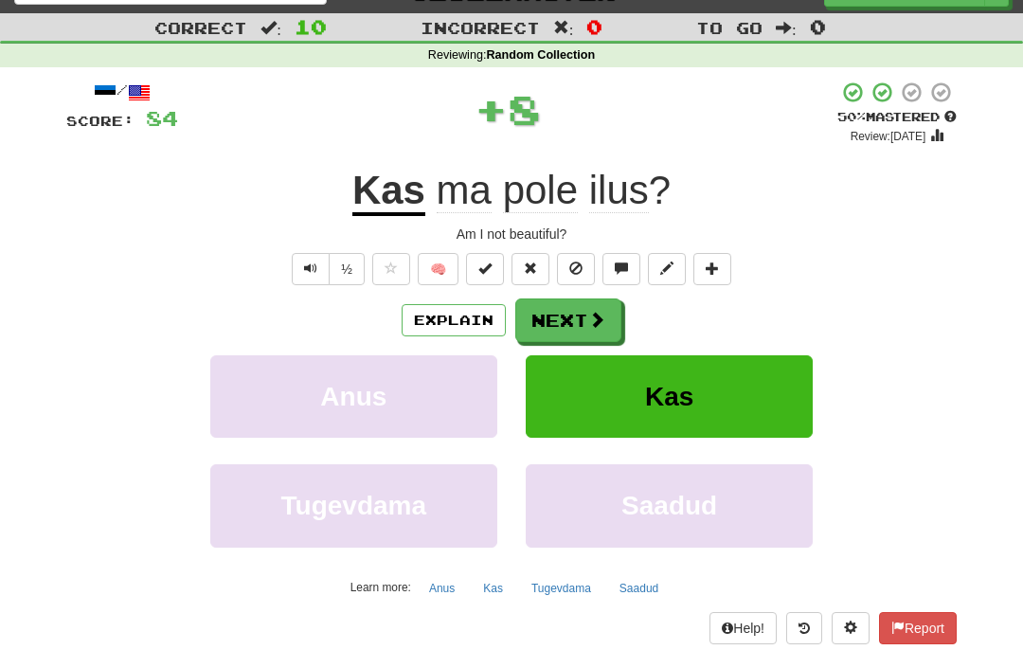
click at [595, 311] on span at bounding box center [596, 319] width 17 height 17
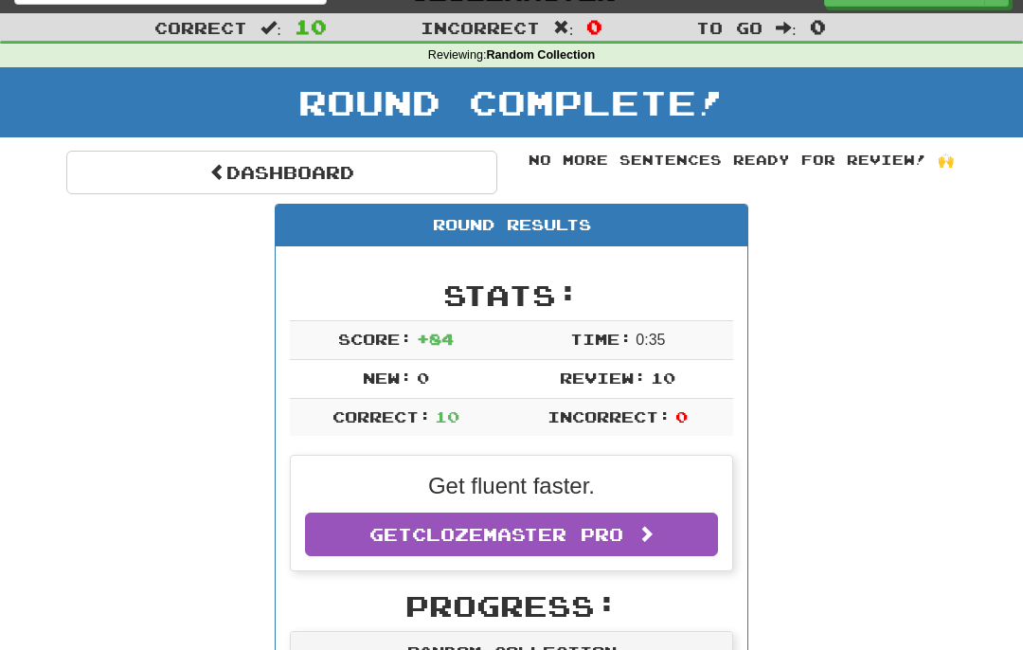
click at [481, 156] on link "Dashboard" at bounding box center [281, 173] width 431 height 44
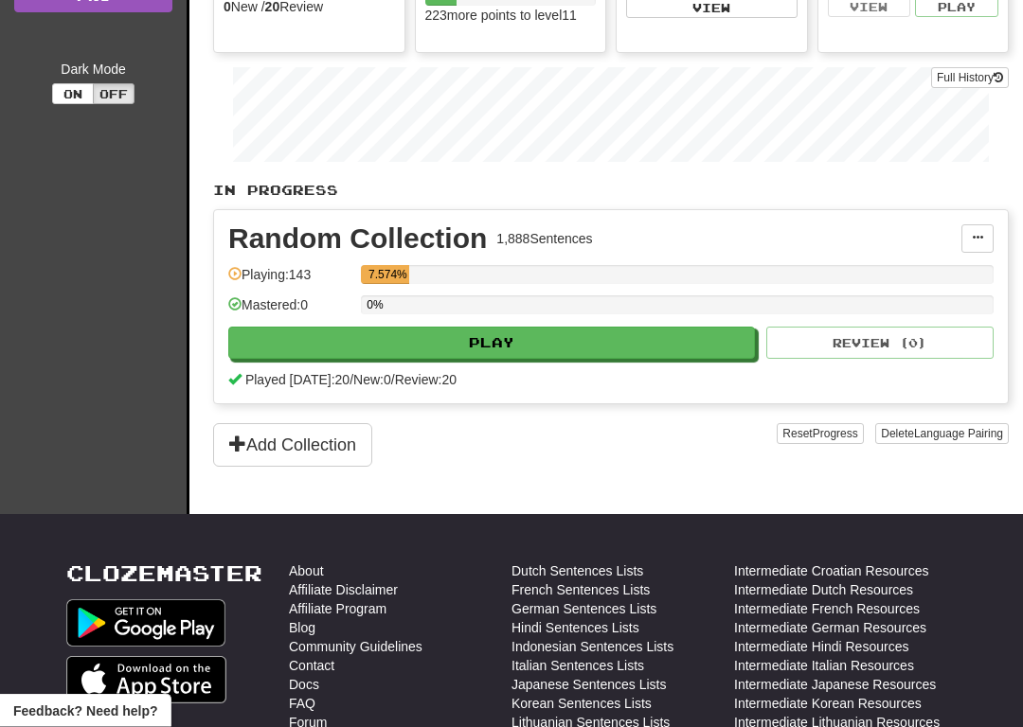
scroll to position [283, 0]
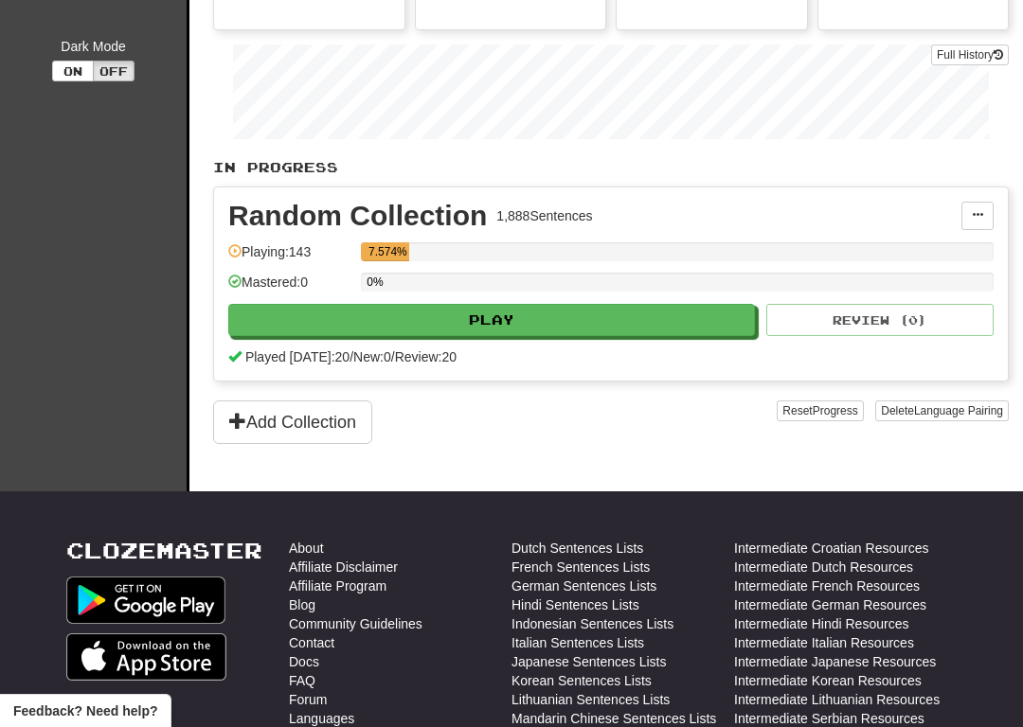
click at [707, 327] on button "Play" at bounding box center [491, 320] width 527 height 32
select select "**"
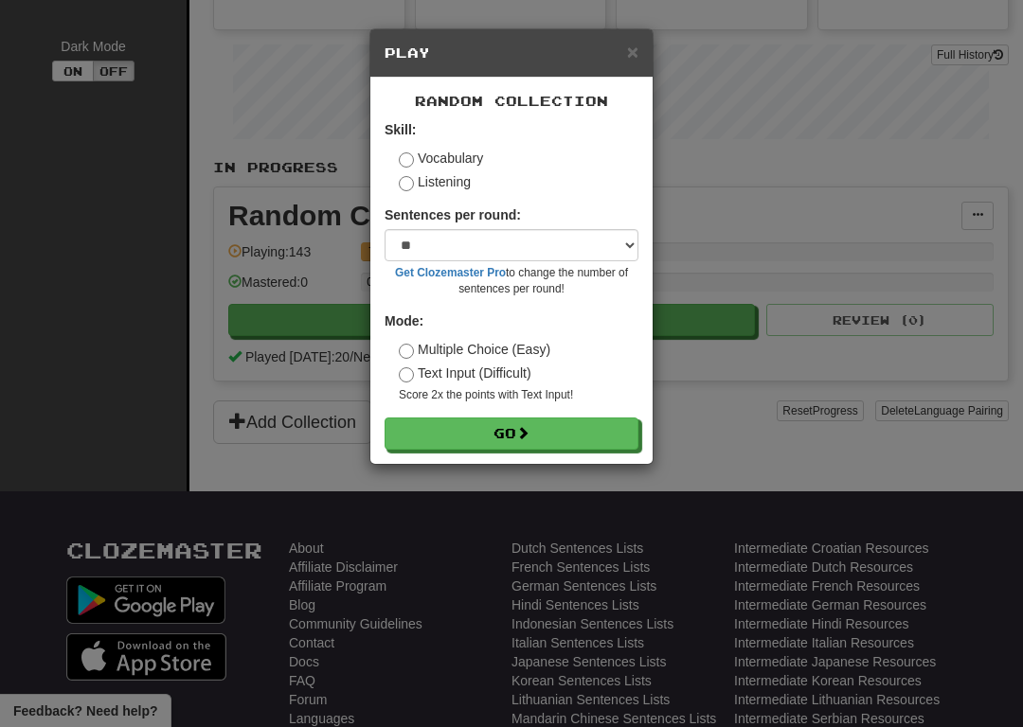
click at [617, 431] on button "Go" at bounding box center [512, 434] width 254 height 32
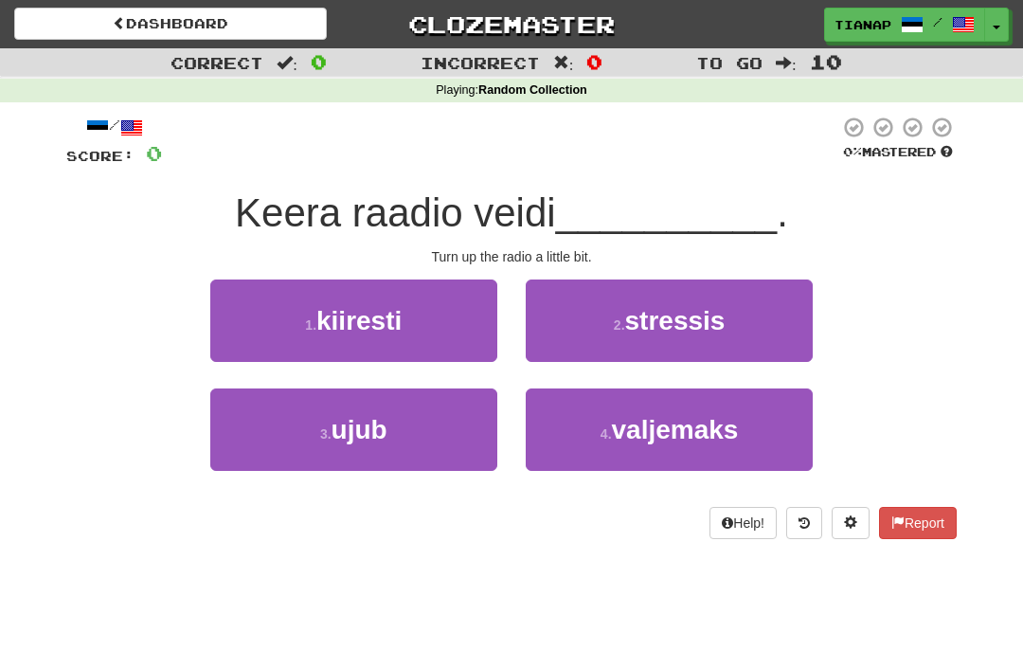
click at [444, 320] on button "1 . kiiresti" at bounding box center [353, 320] width 287 height 82
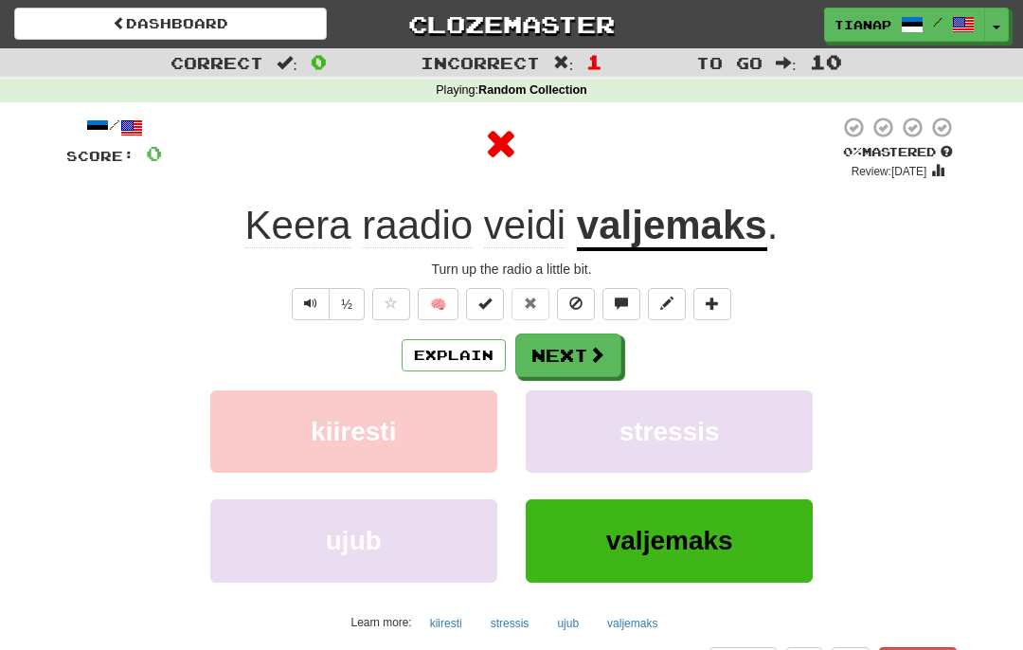
click at [454, 352] on button "Explain" at bounding box center [454, 355] width 104 height 32
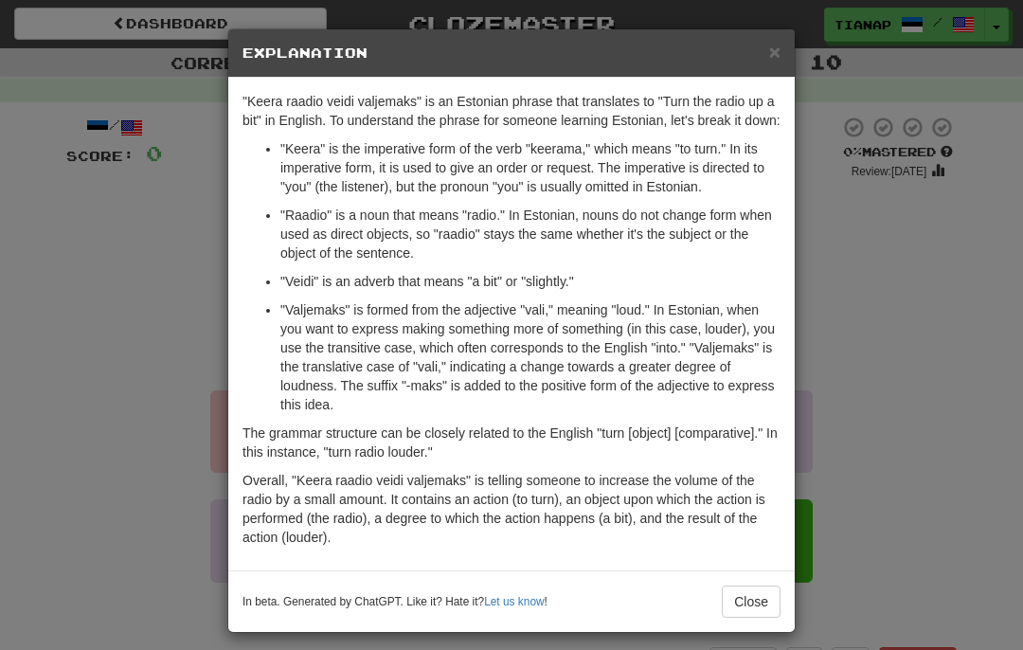
click at [865, 277] on div "× Explanation "Keera raadio veidi valjemaks" is an Estonian phrase that transla…" at bounding box center [511, 325] width 1023 height 650
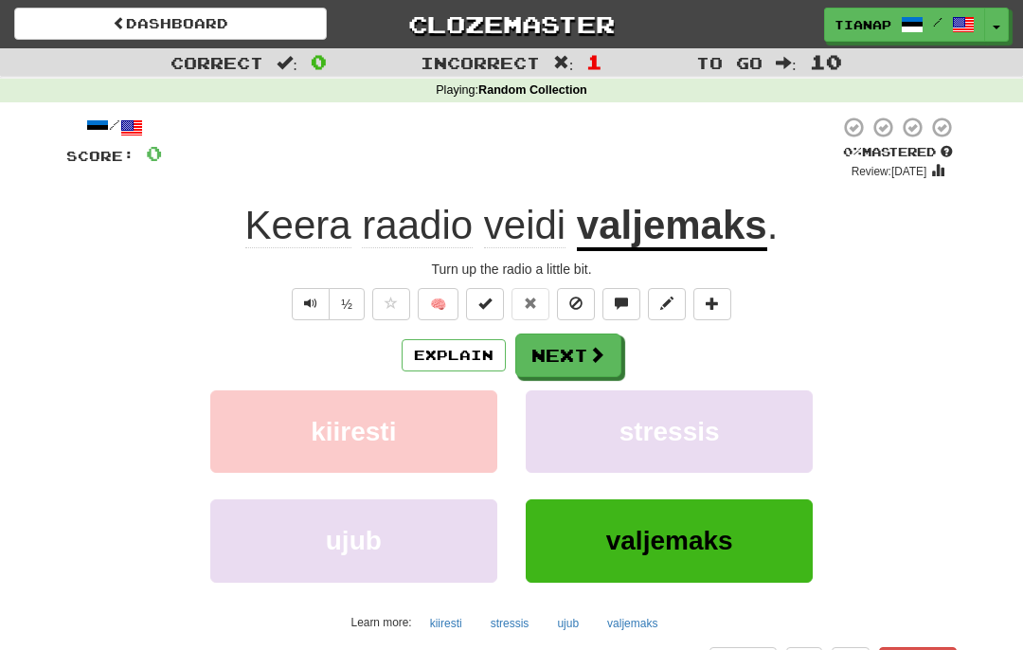
click at [619, 361] on button "Next" at bounding box center [568, 355] width 106 height 44
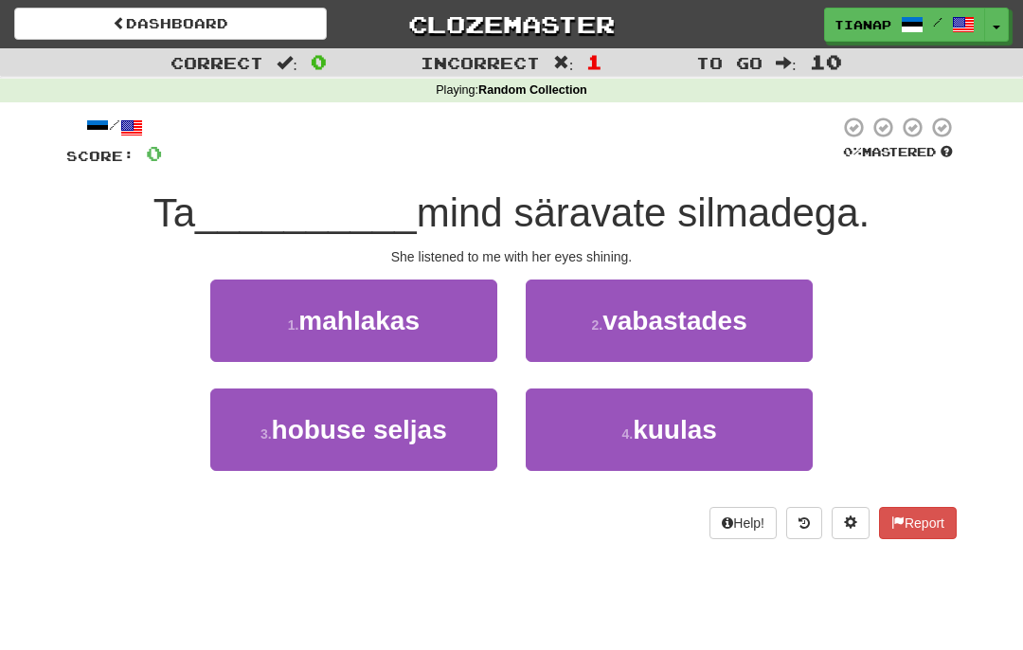
click at [758, 415] on button "4 . kuulas" at bounding box center [669, 429] width 287 height 82
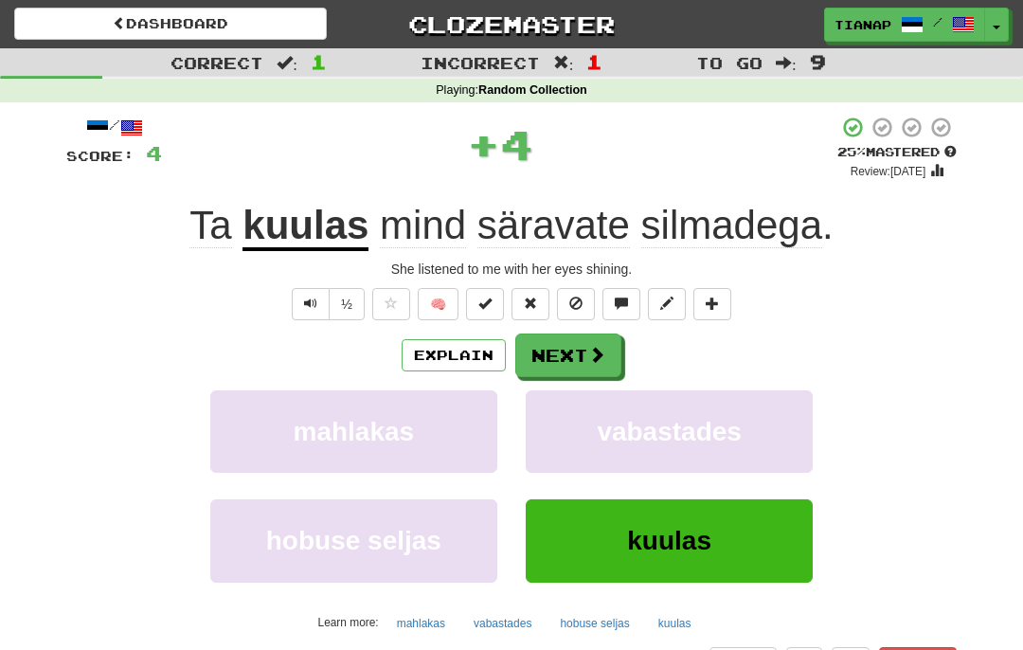
click at [614, 350] on button "Next" at bounding box center [568, 355] width 106 height 44
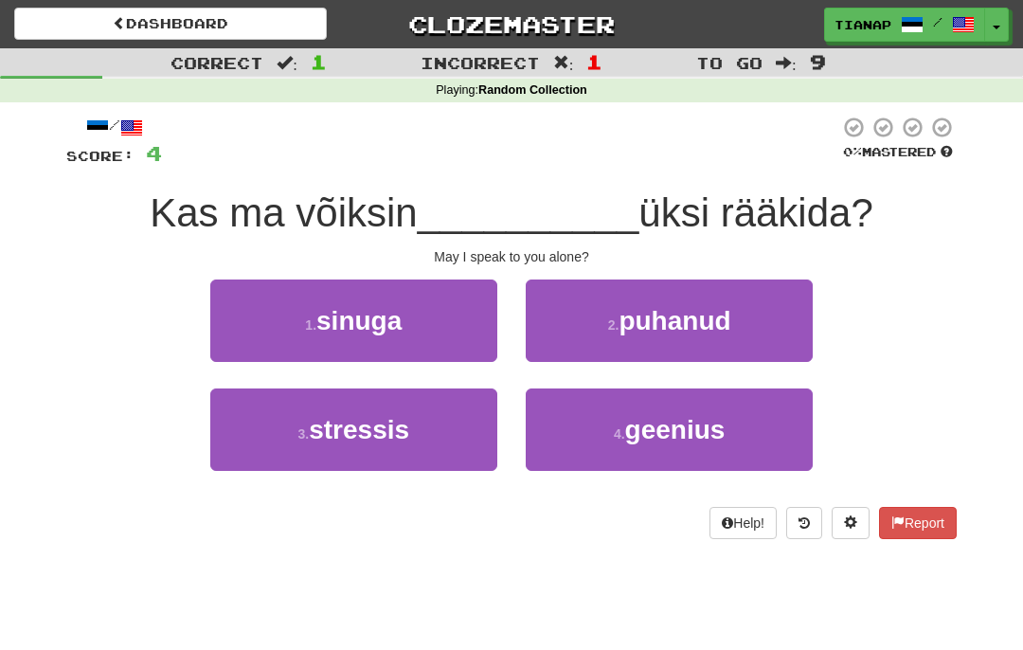
click at [438, 303] on button "1 . sinuga" at bounding box center [353, 320] width 287 height 82
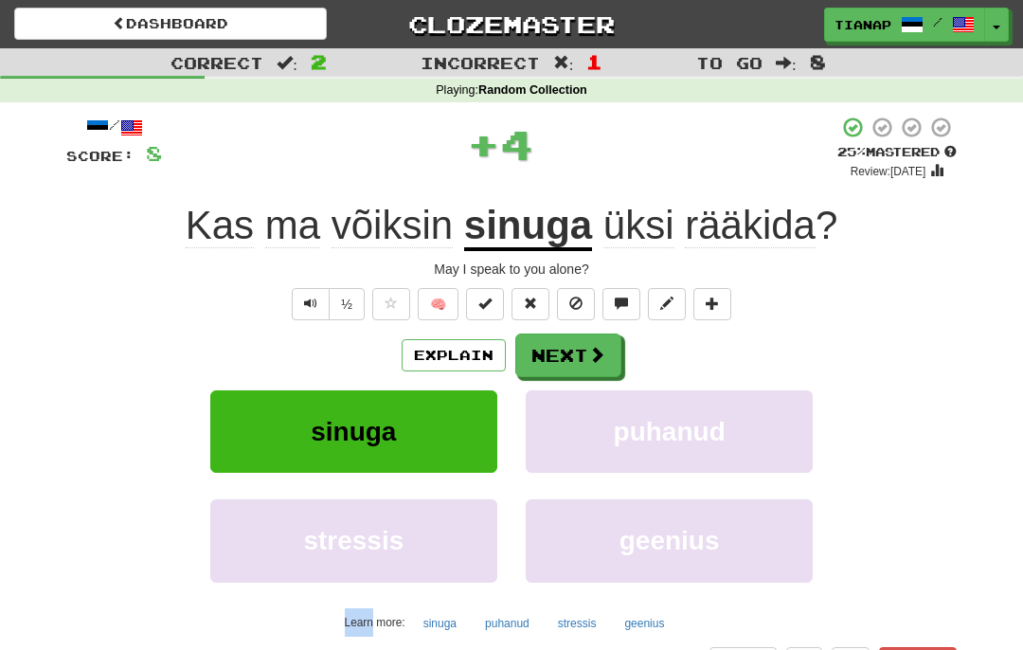
click at [582, 372] on button "Next" at bounding box center [568, 355] width 106 height 44
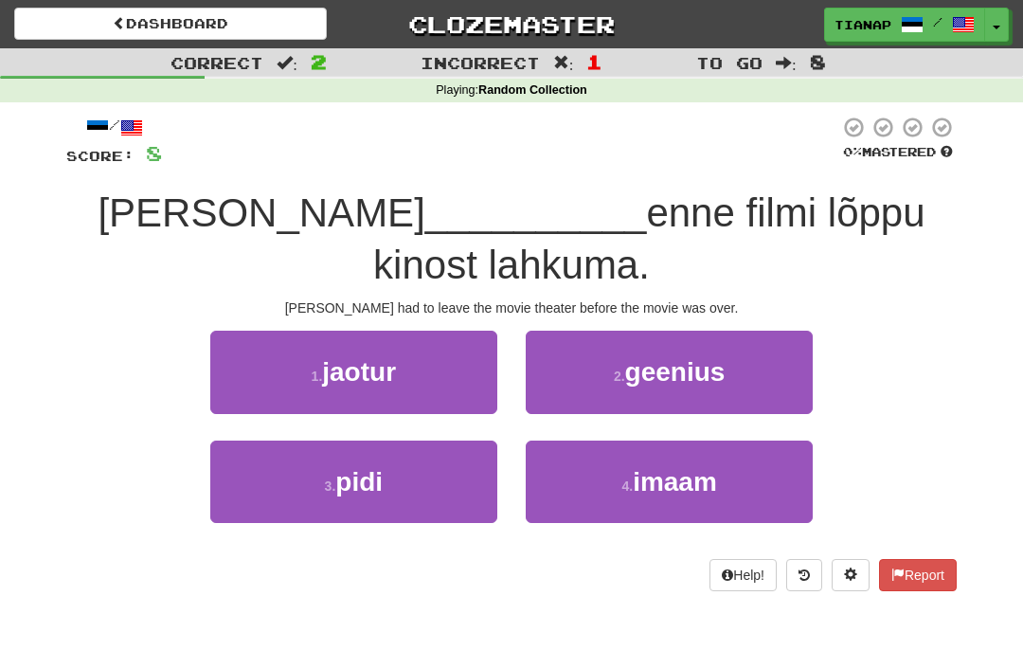
click at [389, 449] on button "3 . pidi" at bounding box center [353, 481] width 287 height 82
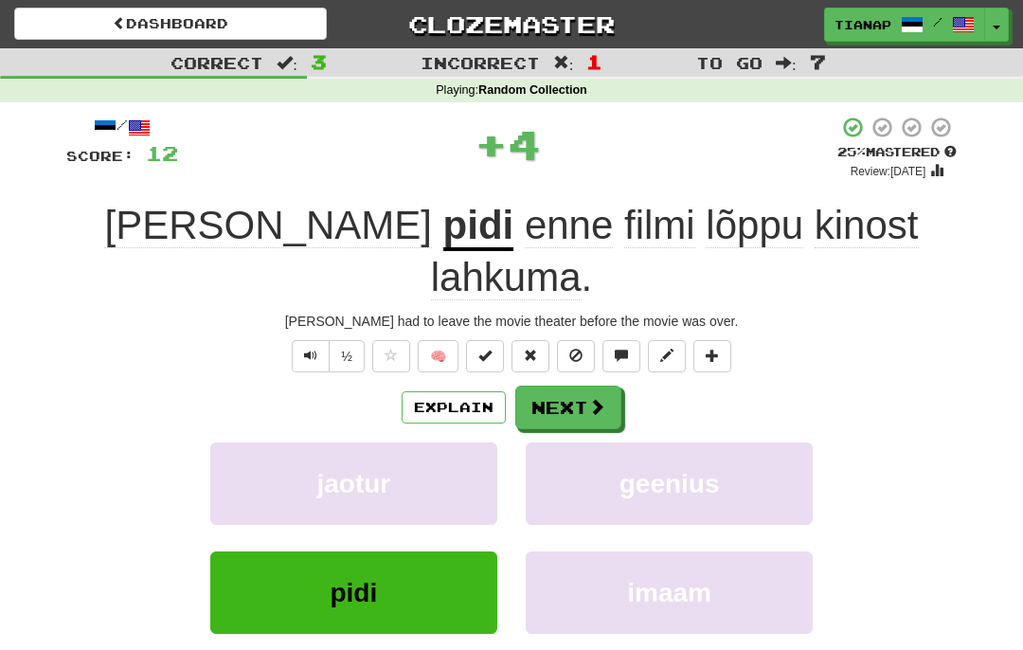
click at [560, 385] on button "Next" at bounding box center [568, 407] width 106 height 44
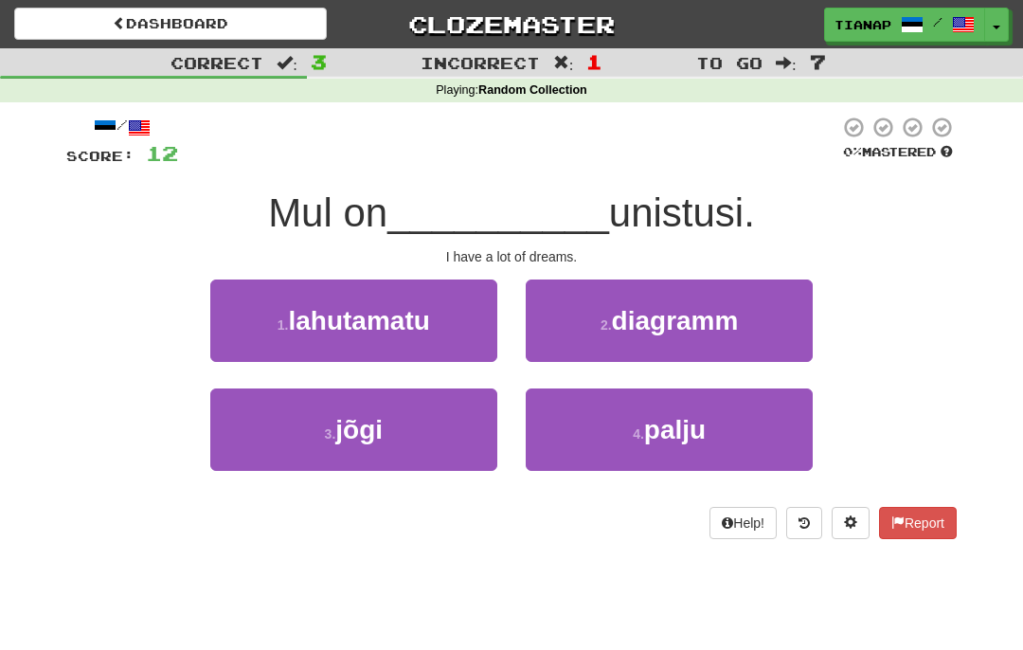
click at [731, 431] on button "4 . palju" at bounding box center [669, 429] width 287 height 82
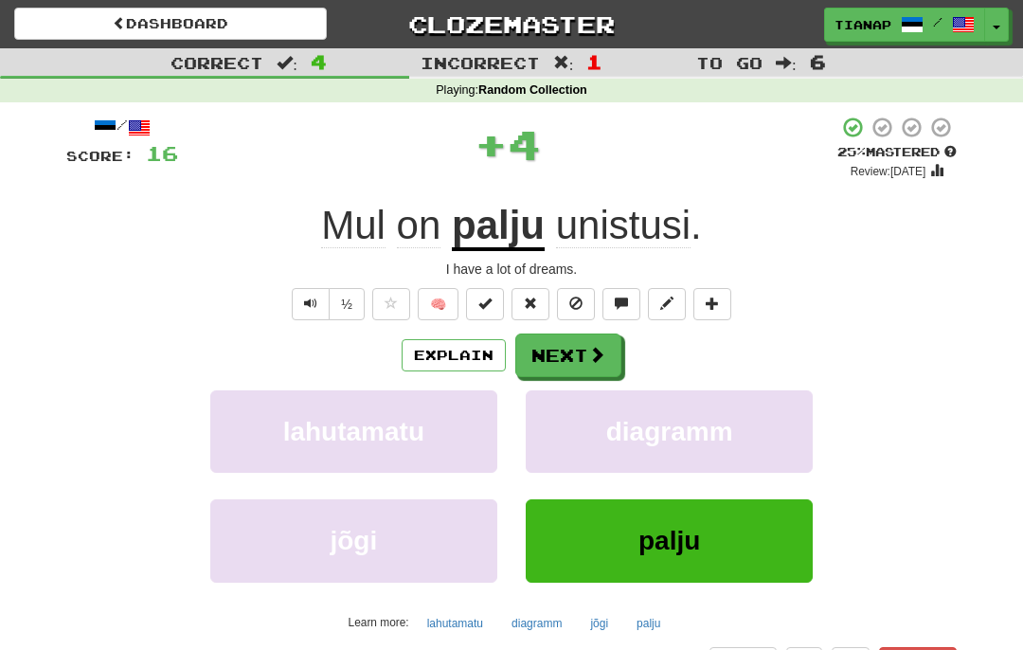
click at [611, 343] on button "Next" at bounding box center [568, 355] width 106 height 44
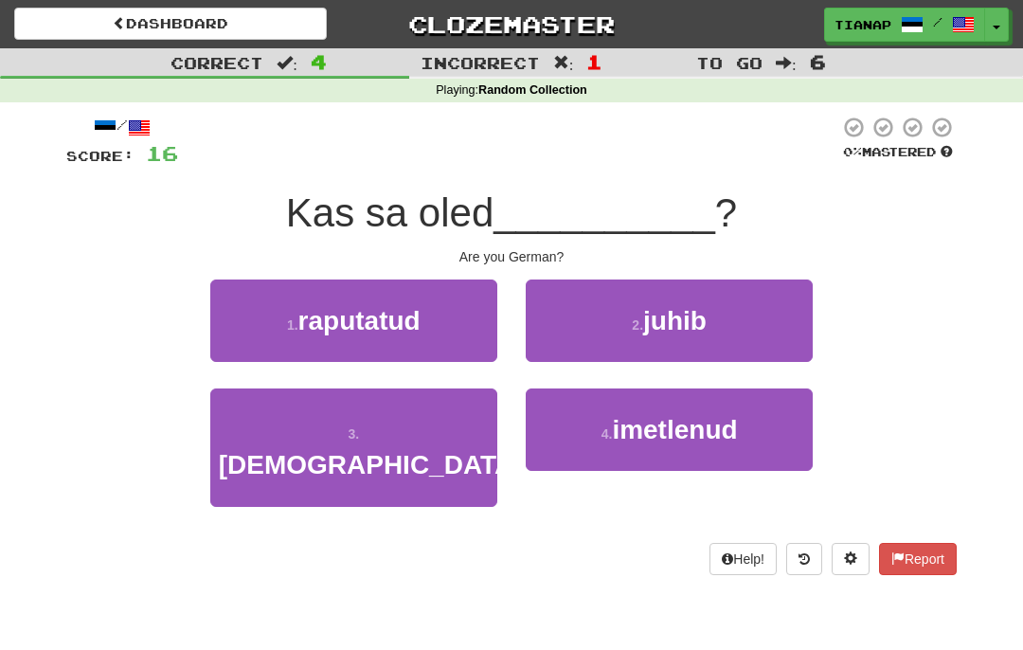
click at [421, 424] on button "3 . sakslane" at bounding box center [353, 447] width 287 height 118
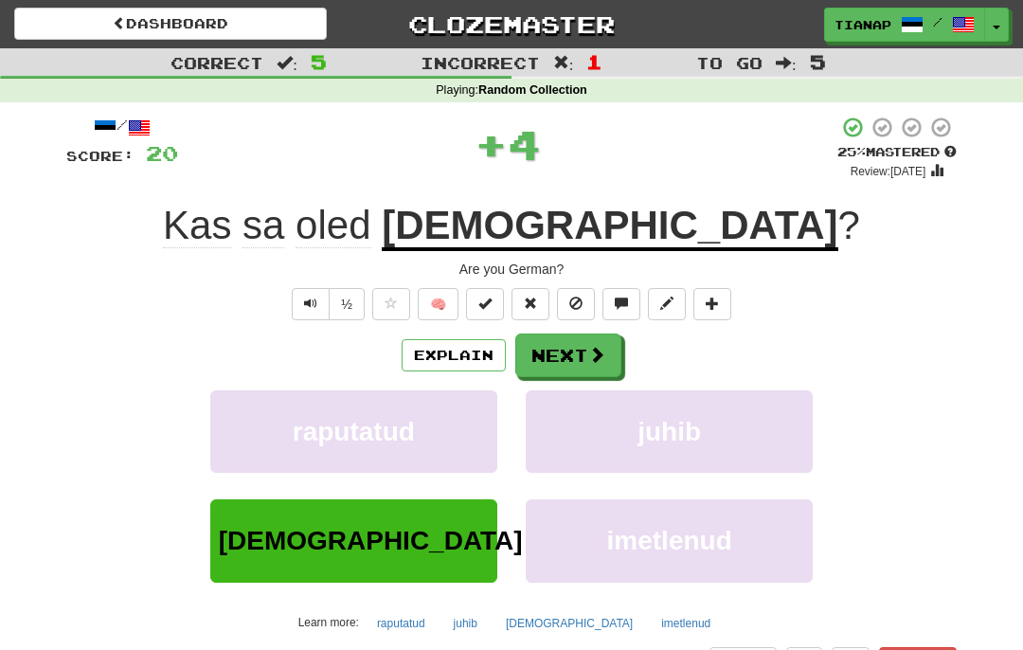
click at [598, 333] on button "Next" at bounding box center [568, 355] width 106 height 44
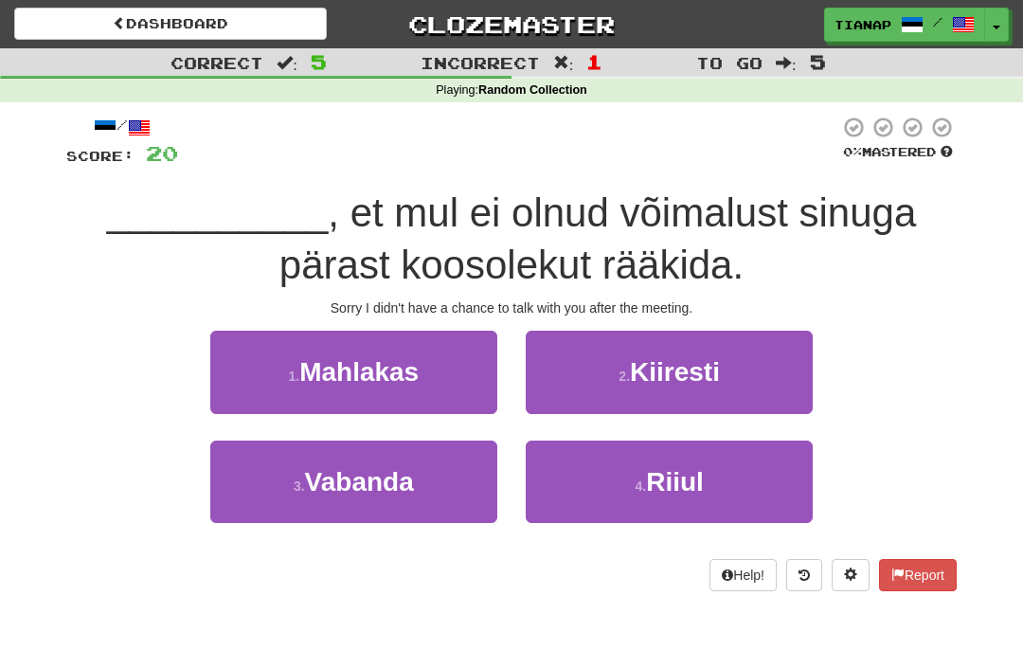
click at [417, 475] on button "3 . Vabanda" at bounding box center [353, 481] width 287 height 82
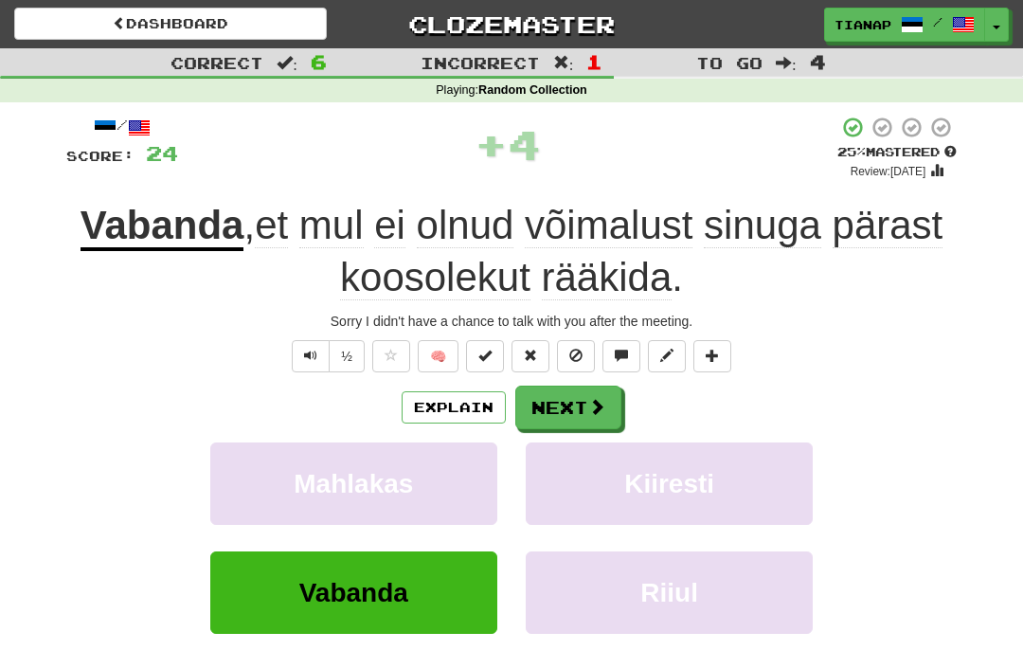
click at [597, 407] on span at bounding box center [596, 406] width 17 height 17
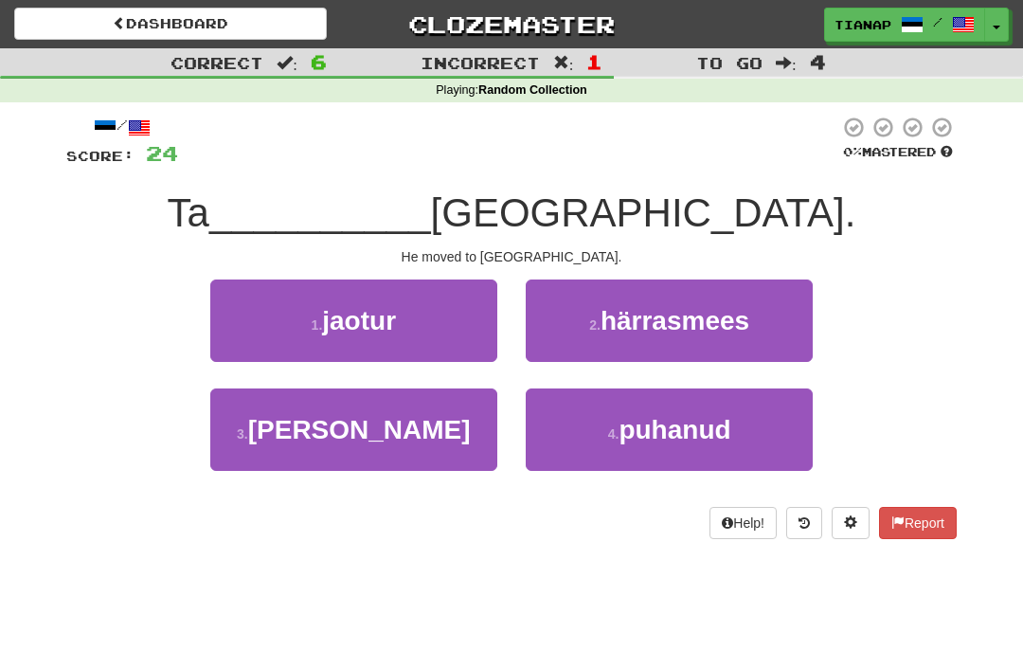
click at [383, 456] on button "3 . kolis" at bounding box center [353, 429] width 287 height 82
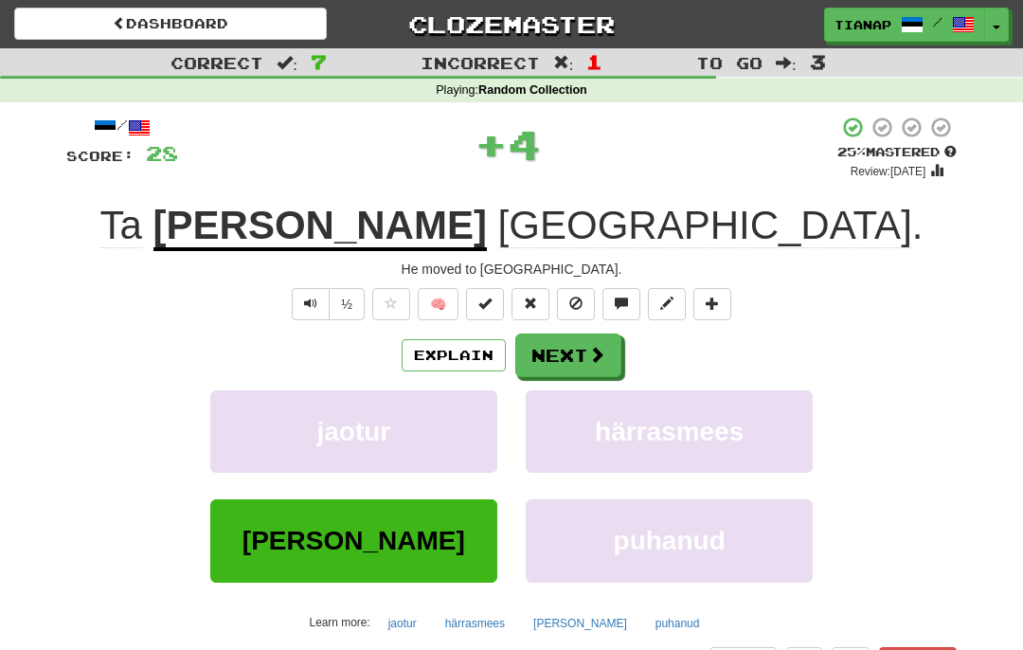
click at [562, 357] on button "Next" at bounding box center [568, 355] width 106 height 44
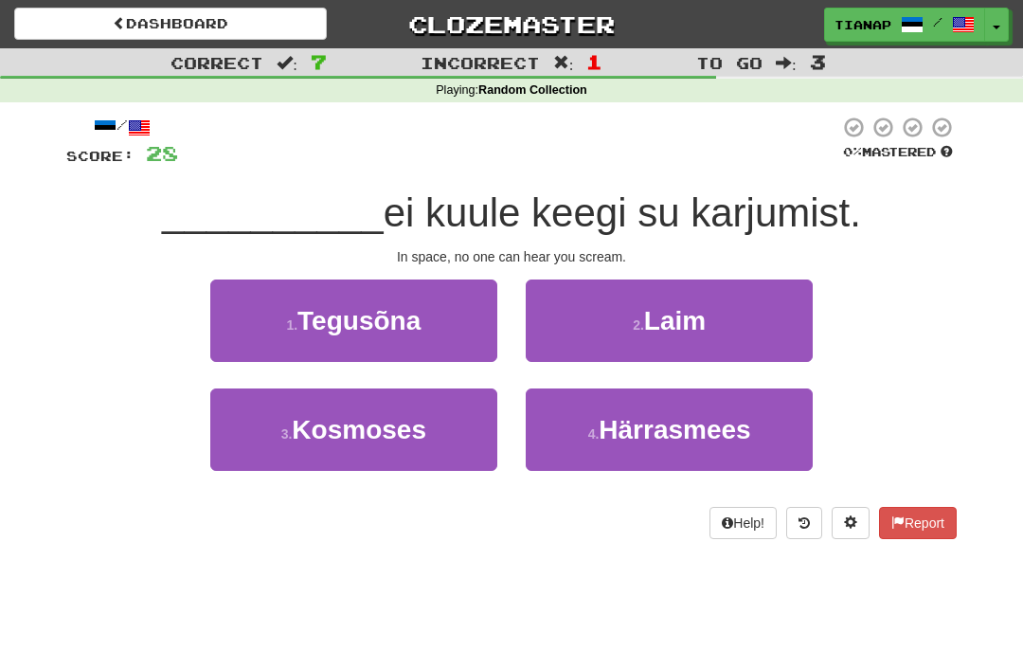
click at [420, 426] on span "Kosmoses" at bounding box center [359, 429] width 134 height 29
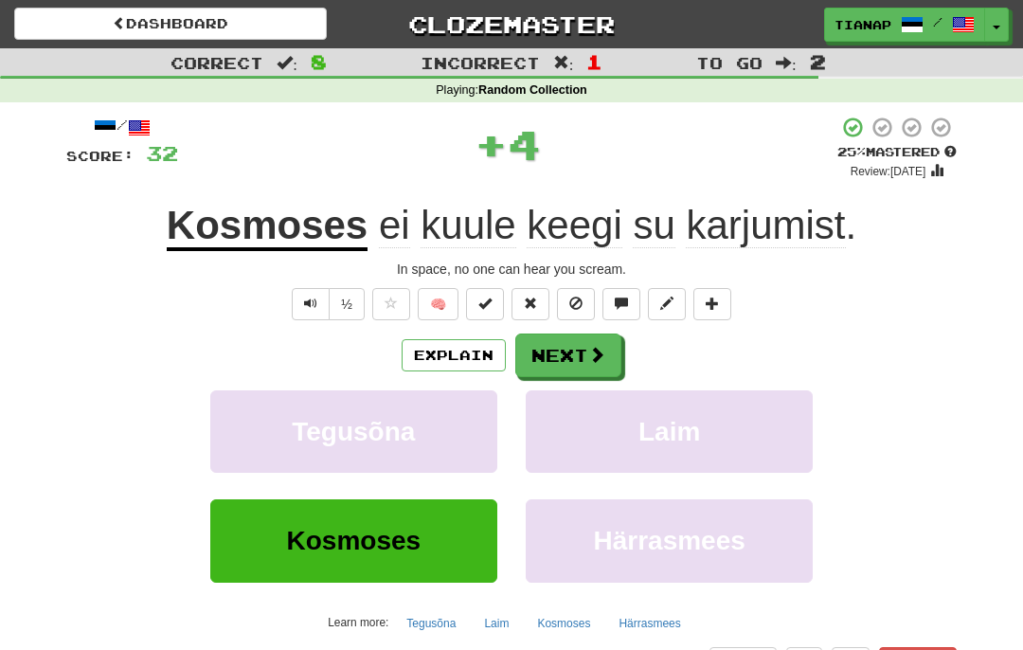
click at [561, 352] on button "Next" at bounding box center [568, 355] width 106 height 44
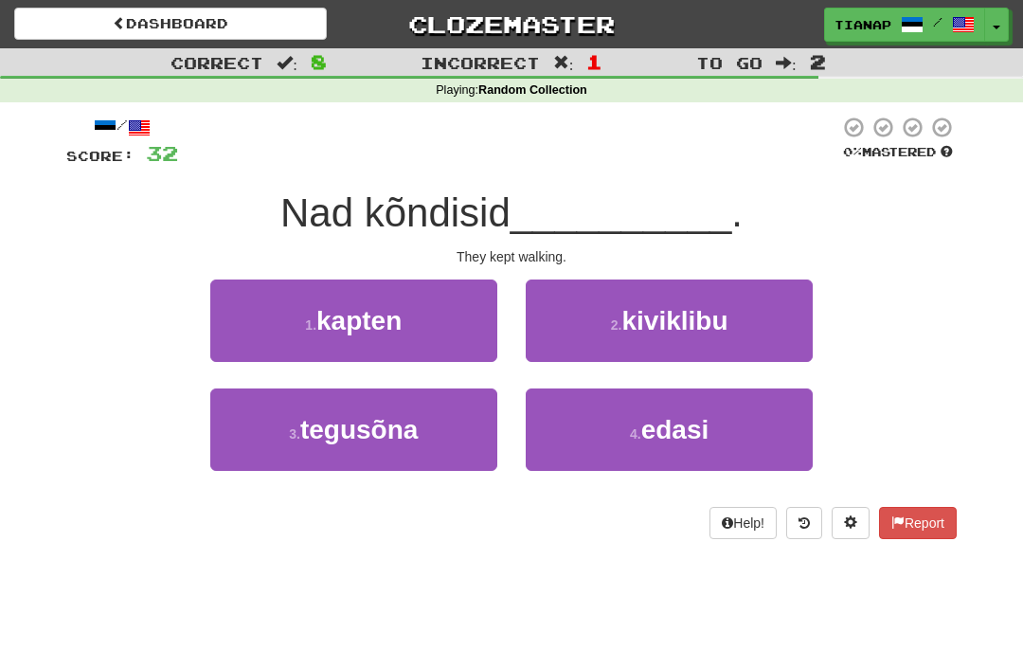
click at [473, 319] on button "1 . kapten" at bounding box center [353, 320] width 287 height 82
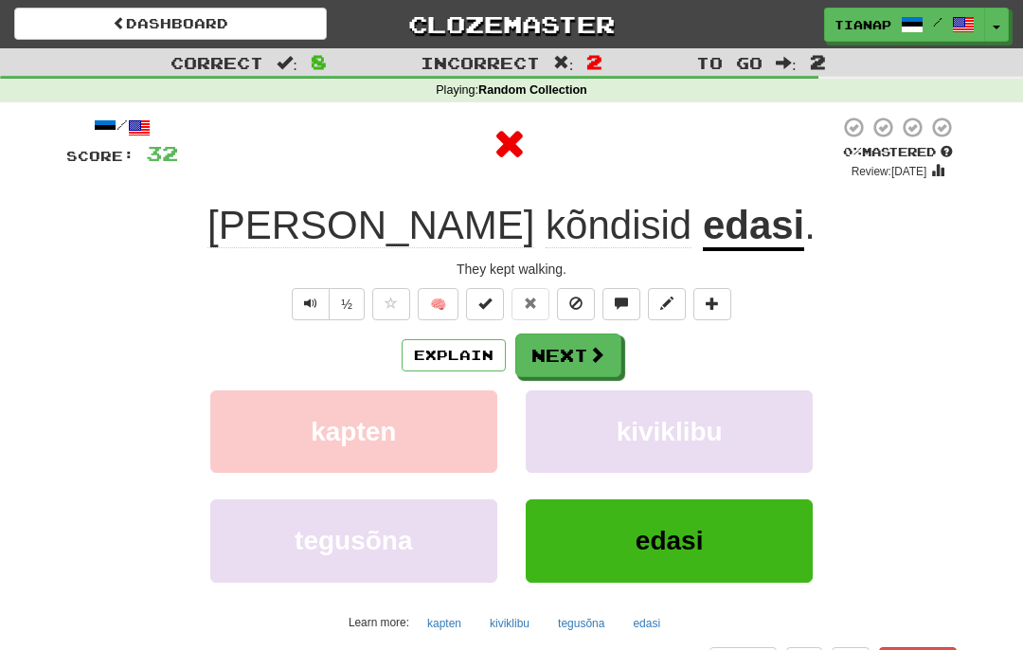
click at [470, 349] on button "Explain" at bounding box center [454, 355] width 104 height 32
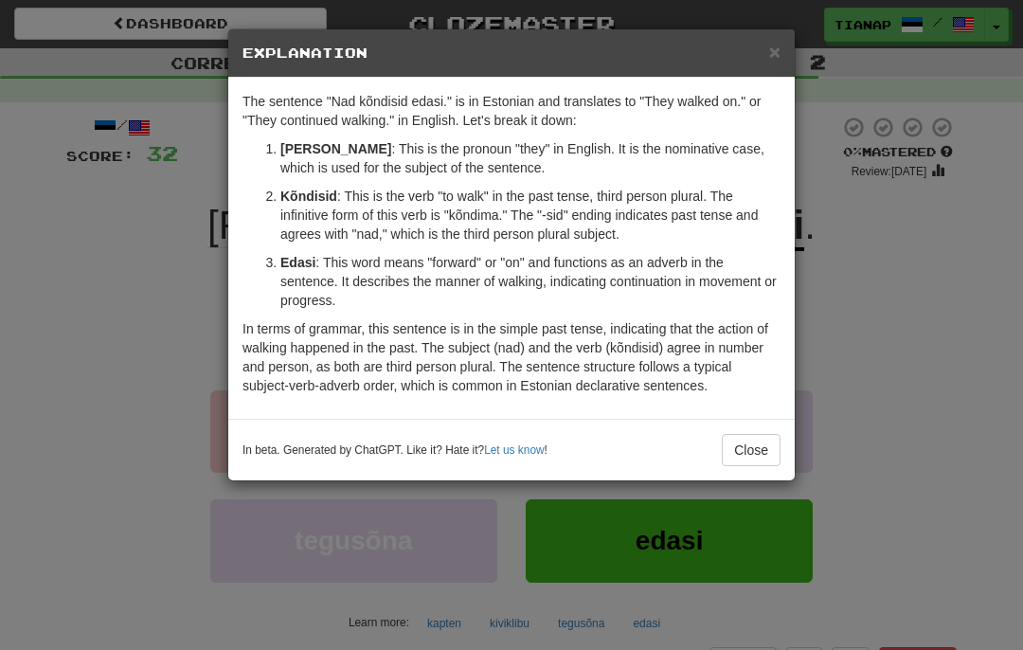
click at [761, 421] on div "In beta. Generated by ChatGPT. Like it? Hate it? Let us know ! Close" at bounding box center [511, 450] width 566 height 62
click at [755, 455] on button "Close" at bounding box center [751, 450] width 59 height 32
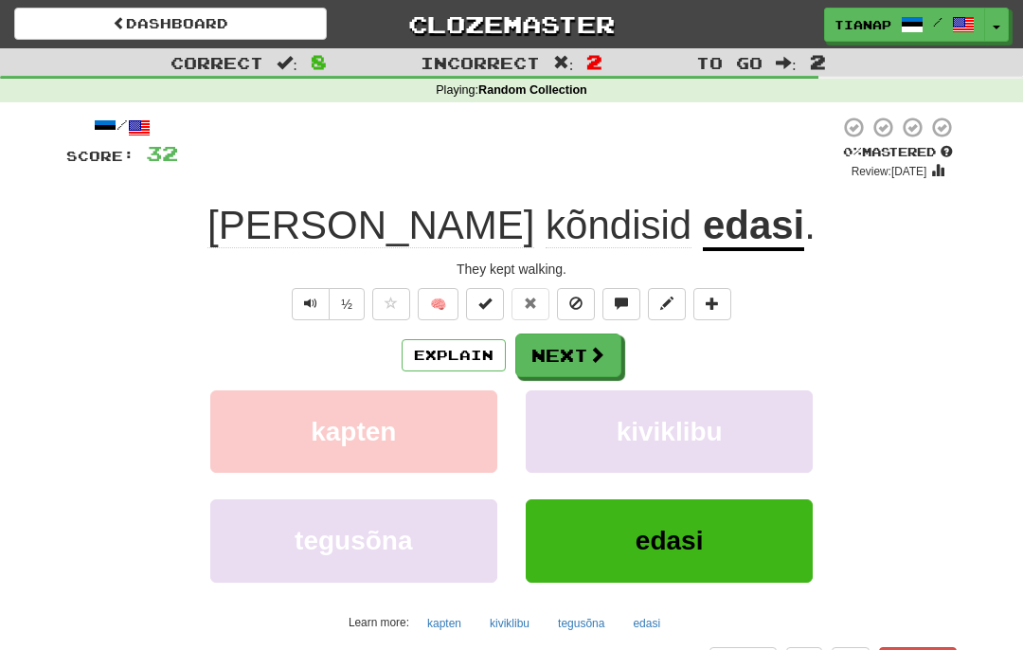
click at [613, 368] on button "Next" at bounding box center [568, 355] width 106 height 44
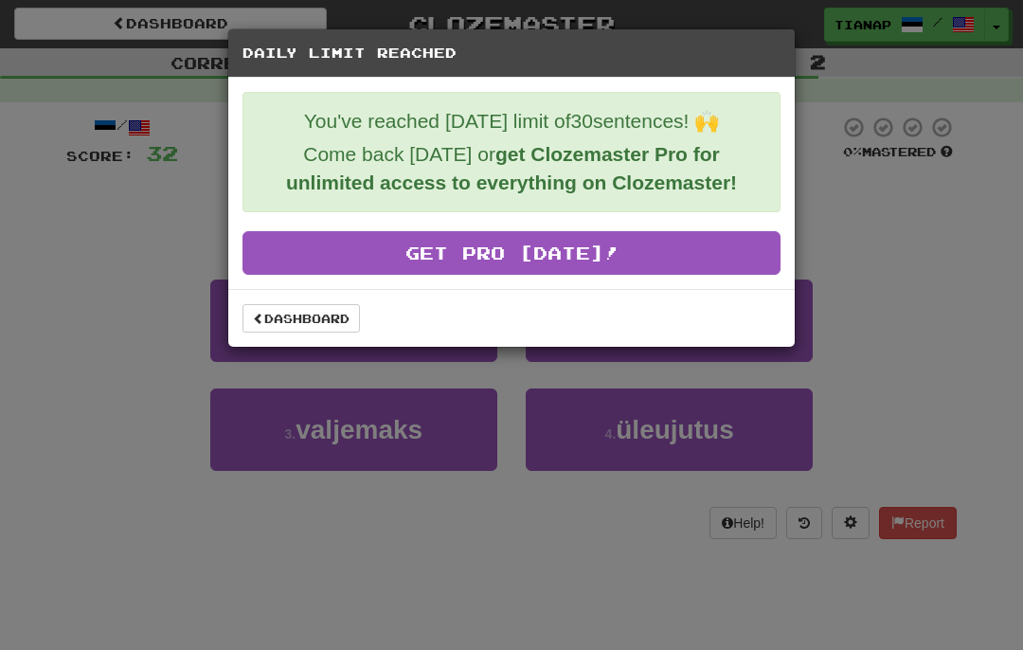
click at [341, 315] on link "Dashboard" at bounding box center [300, 318] width 117 height 28
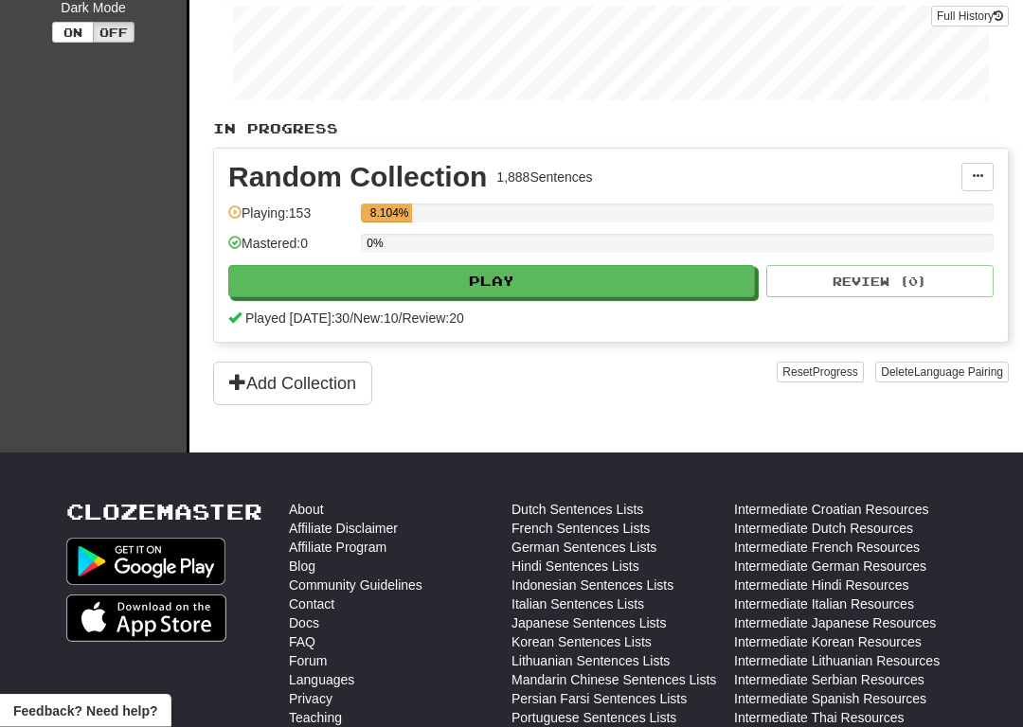
scroll to position [326, 0]
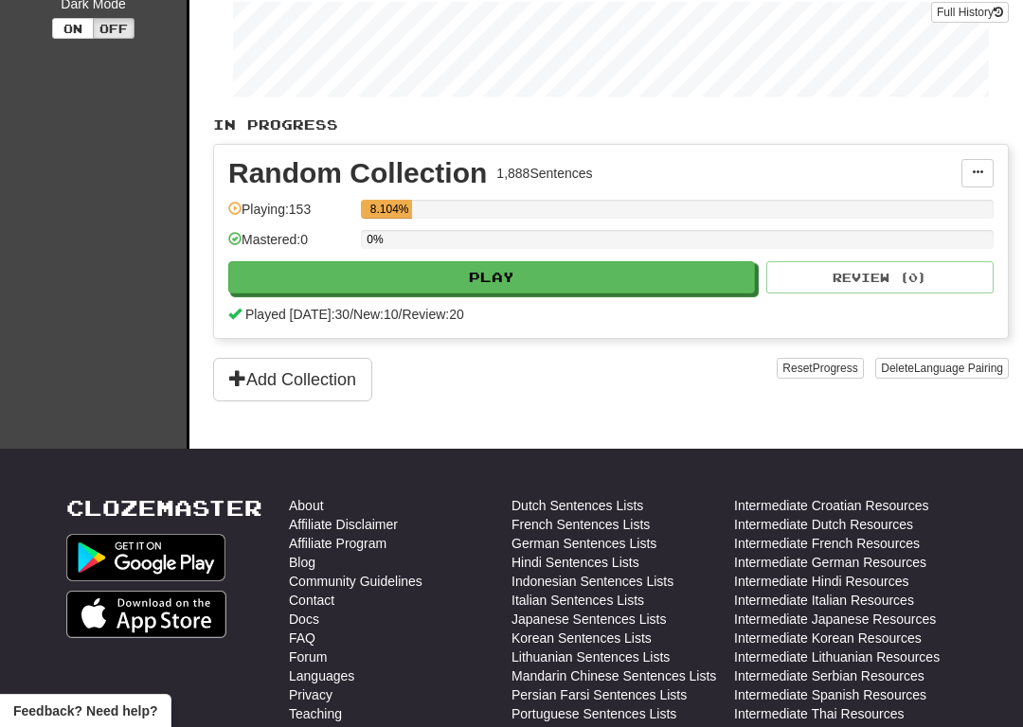
click at [708, 288] on button "Play" at bounding box center [491, 277] width 527 height 32
select select "**"
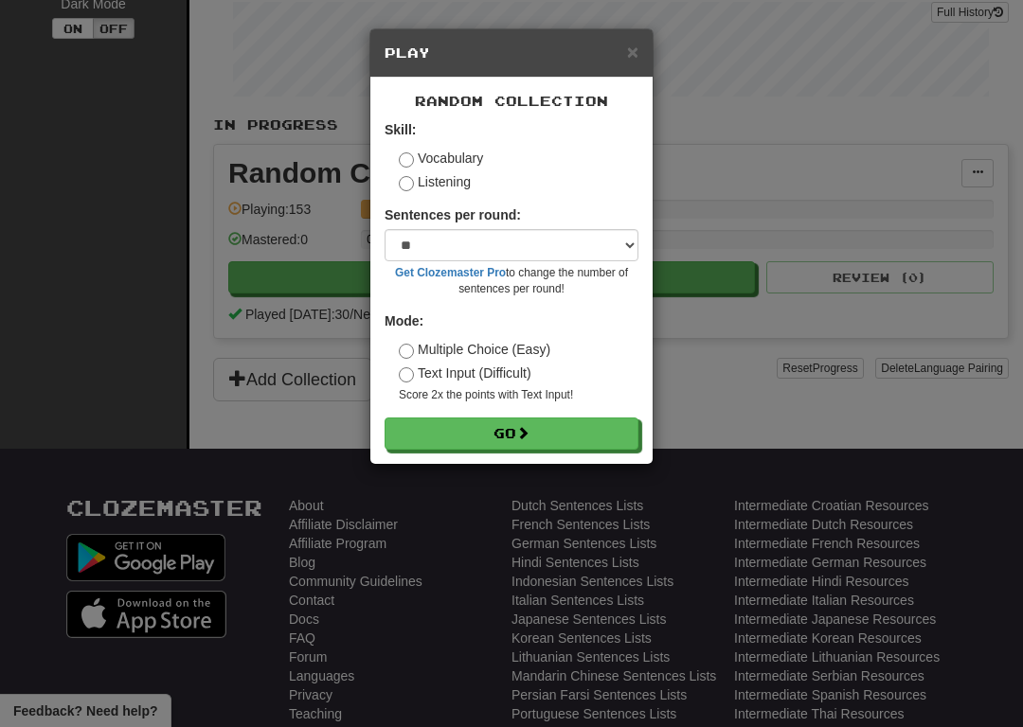
click at [609, 423] on button "Go" at bounding box center [512, 434] width 254 height 32
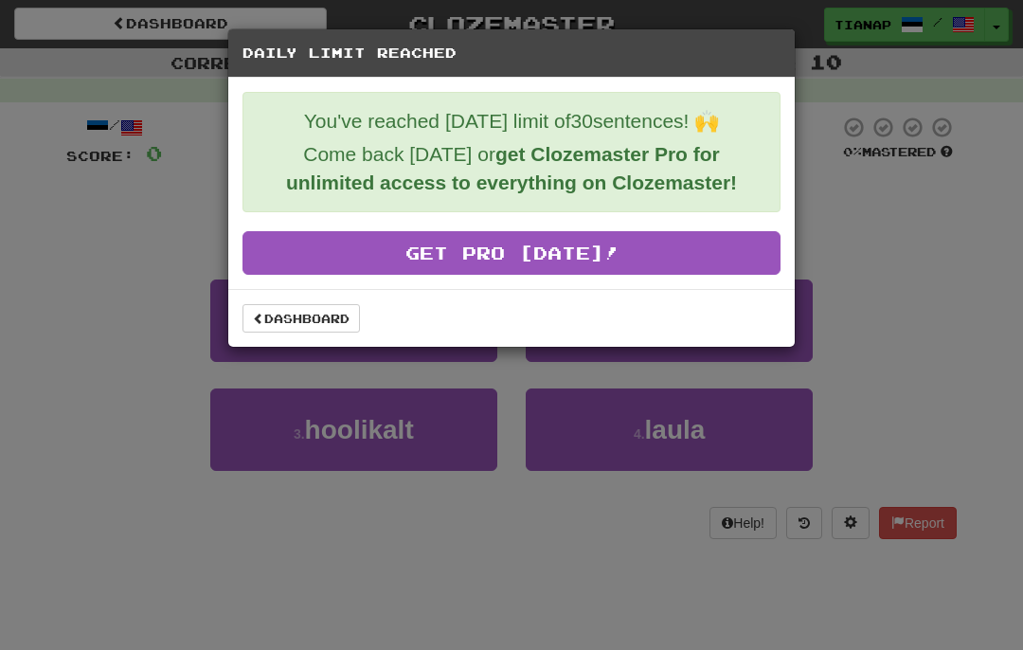
click at [336, 329] on link "Dashboard" at bounding box center [300, 318] width 117 height 28
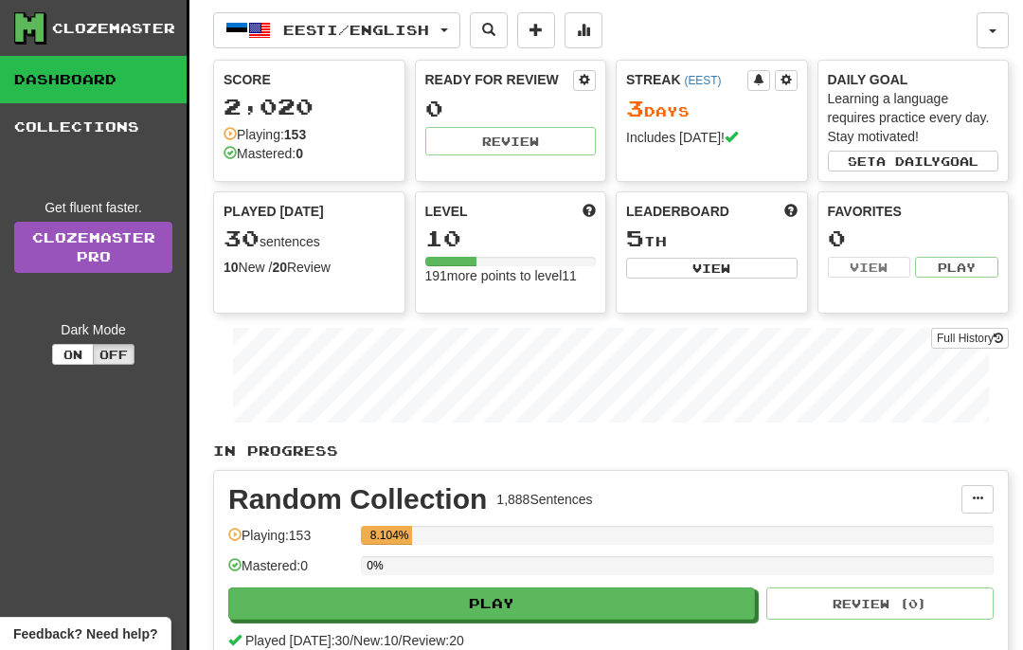
click at [421, 38] on button "Eesti / English" at bounding box center [336, 30] width 247 height 36
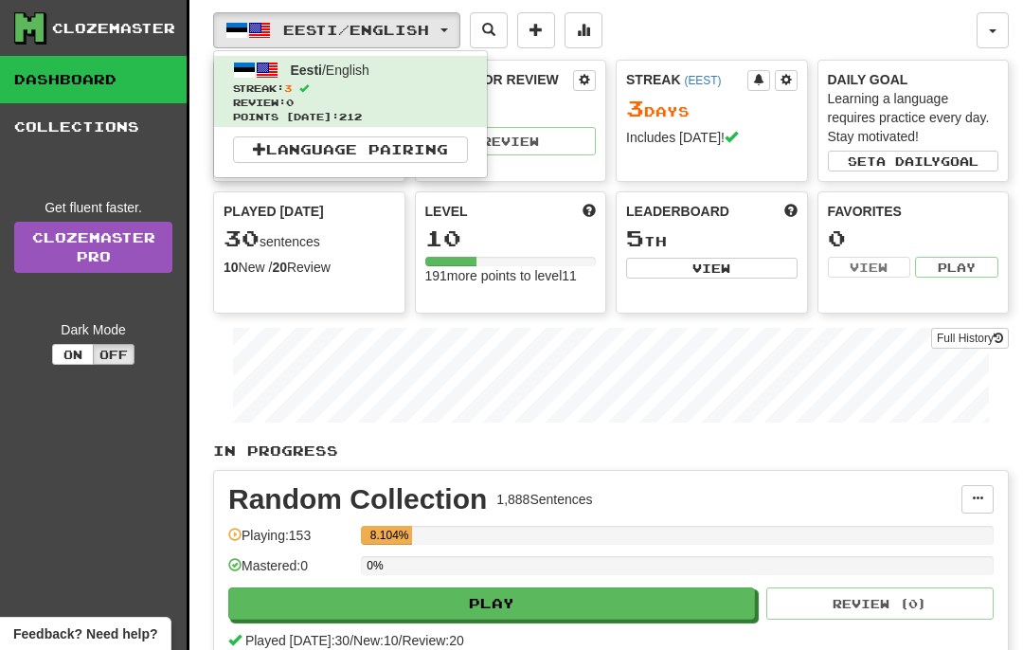
click at [449, 103] on span "Review: 0" at bounding box center [350, 103] width 235 height 14
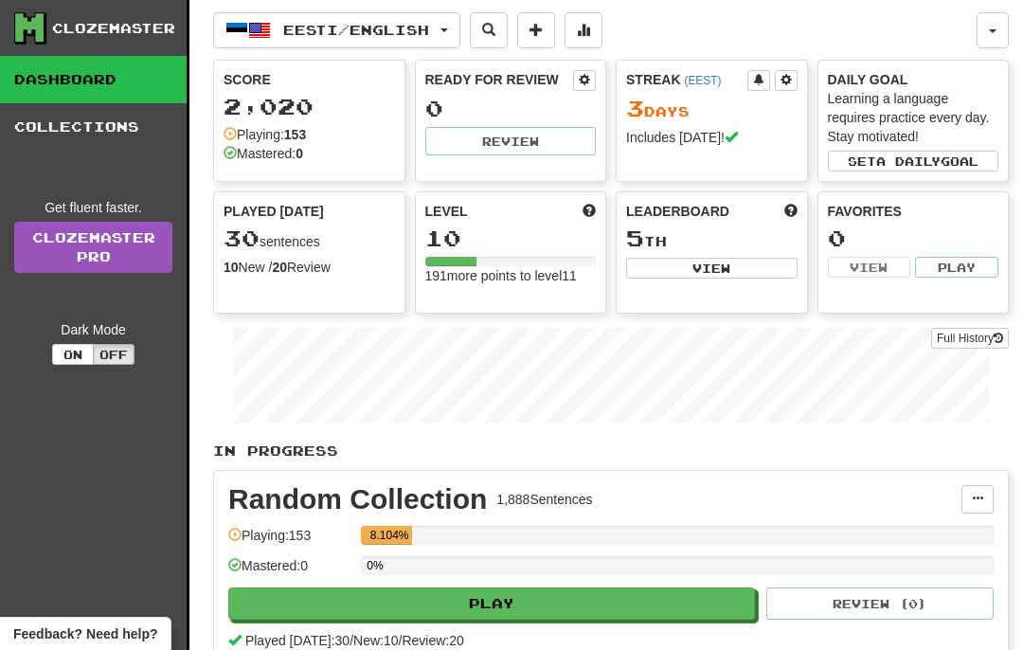
click at [990, 29] on span "button" at bounding box center [993, 31] width 8 height 4
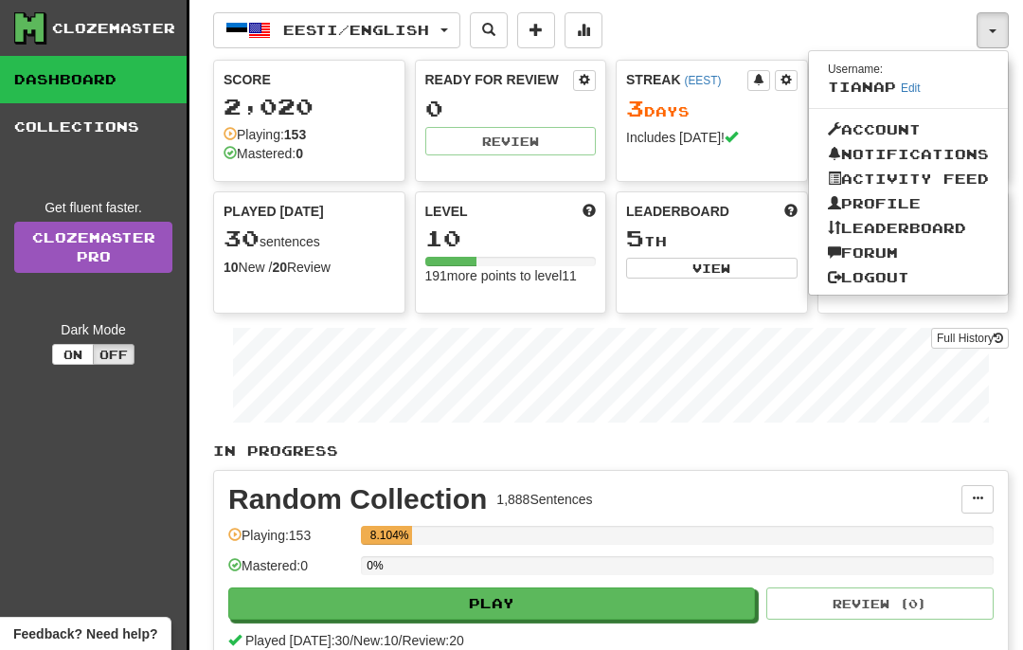
click at [885, 249] on link "Forum" at bounding box center [908, 253] width 199 height 25
